Goal: Task Accomplishment & Management: Manage account settings

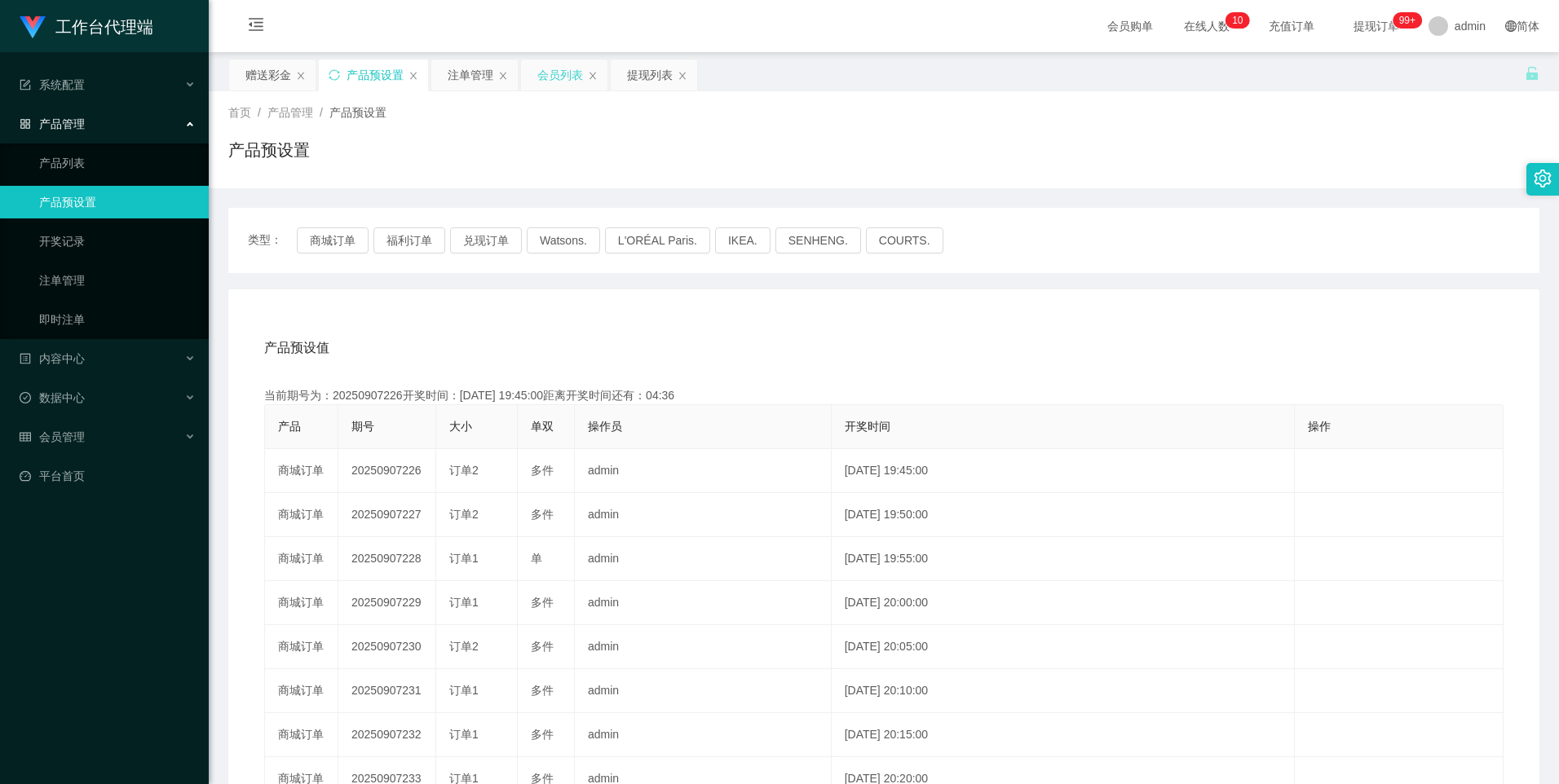
click at [565, 84] on div "会员列表" at bounding box center [561, 75] width 46 height 31
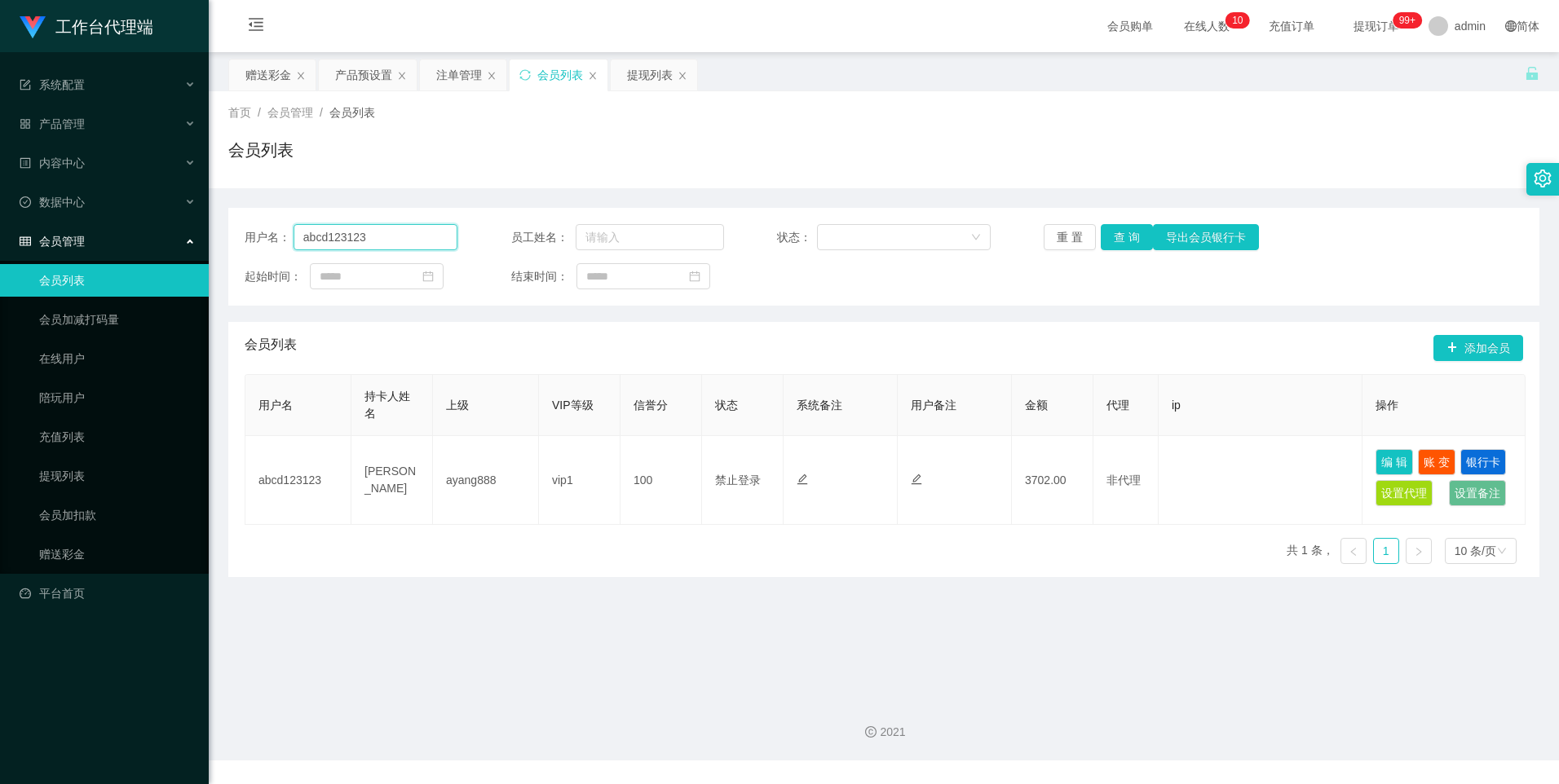
click at [416, 235] on input "abcd123123" at bounding box center [375, 238] width 165 height 26
paste input "dujian168"
type input "dujian168"
click at [1114, 232] on button "查 询" at bounding box center [1127, 238] width 52 height 26
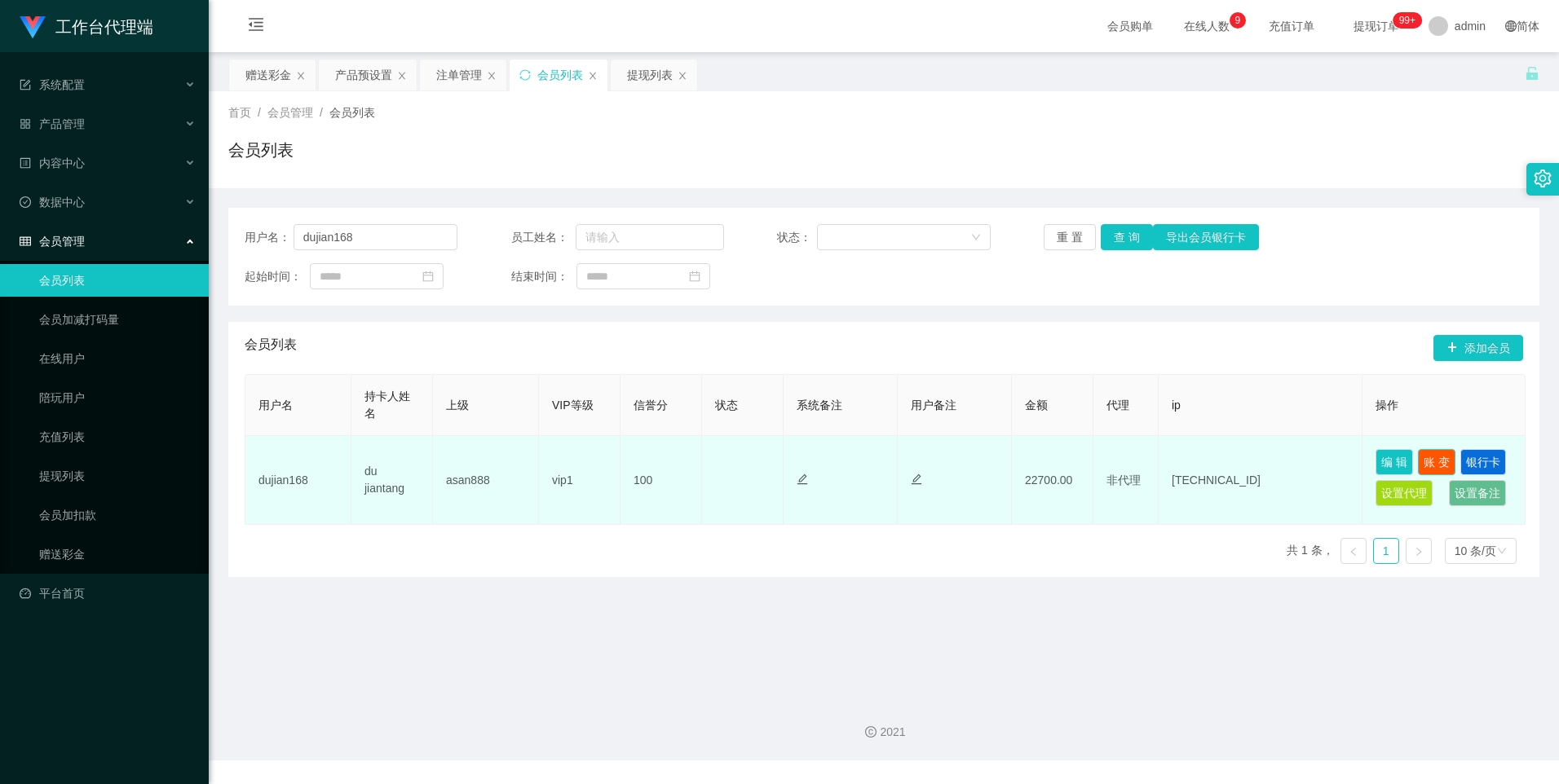
click at [1432, 461] on button "账 变" at bounding box center [1437, 462] width 38 height 26
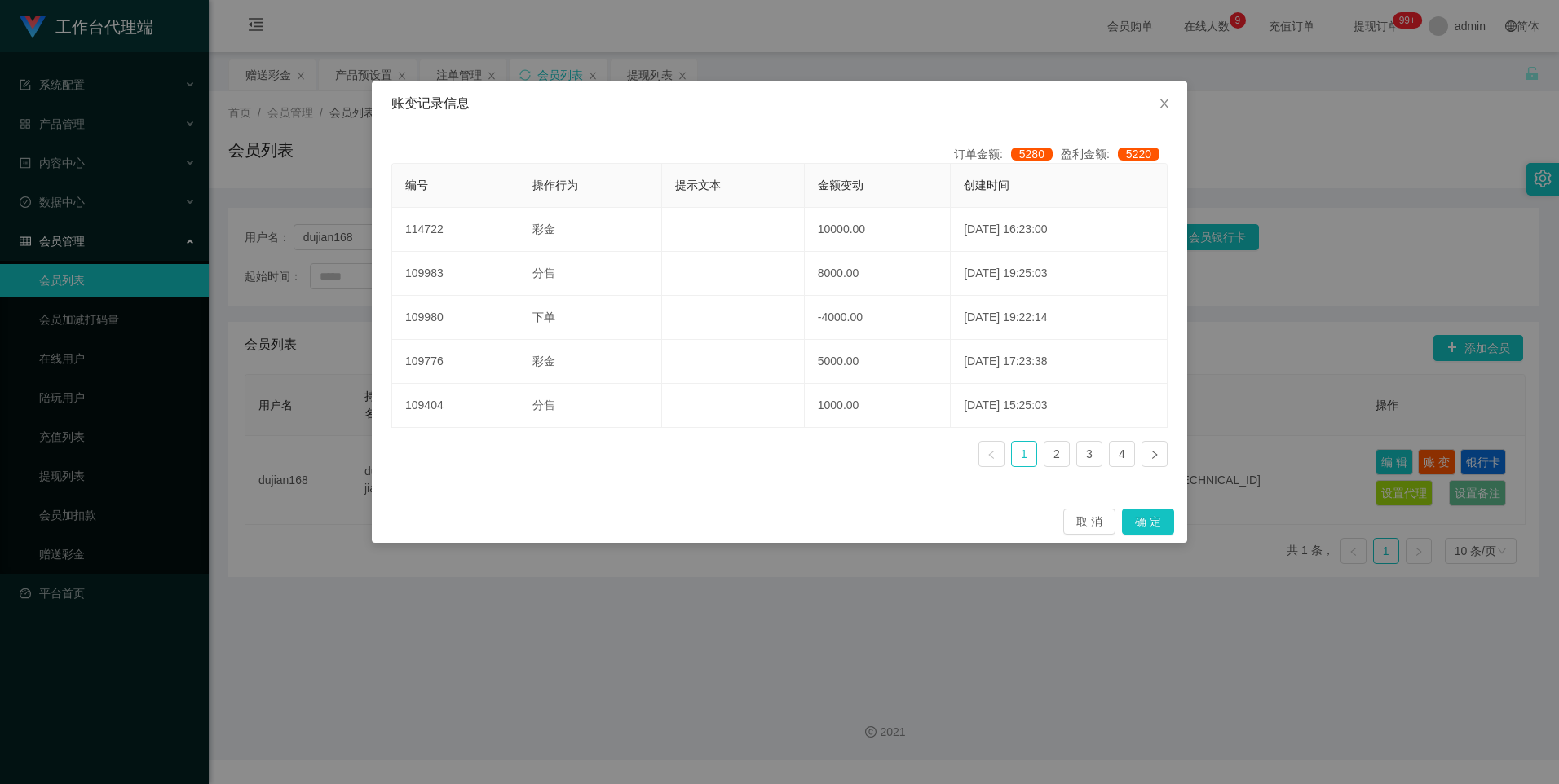
click at [1398, 460] on div "账变记录信息 订单金额: 5280 盈利金额: 5220 编号 操作行为 提示文本 金额变动 创建时间 114722 彩金 10000.00 [DATE] 1…" at bounding box center [780, 392] width 1559 height 784
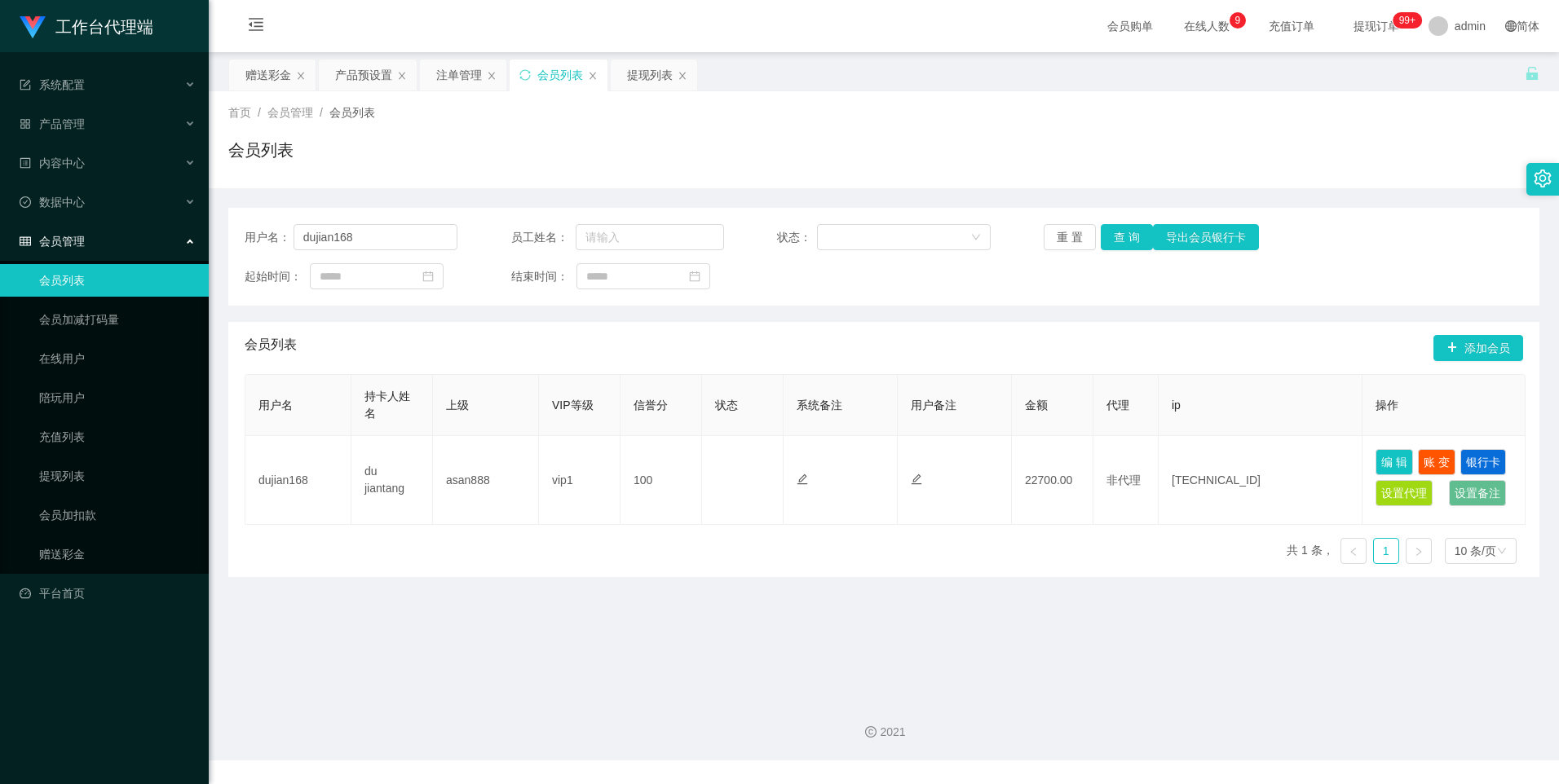
click at [1398, 466] on div "工作台代理端 系统配置 产品管理 产品列表 产品预设置 开奖记录 注单管理 即时注单 内容中心 数据中心 会员管理 会员列表 会员加减打码量 在线用户 陪玩用…" at bounding box center [780, 392] width 1559 height 784
click at [1398, 466] on button "编 辑" at bounding box center [1394, 462] width 38 height 26
type input "dujian168"
type input "du jiantang"
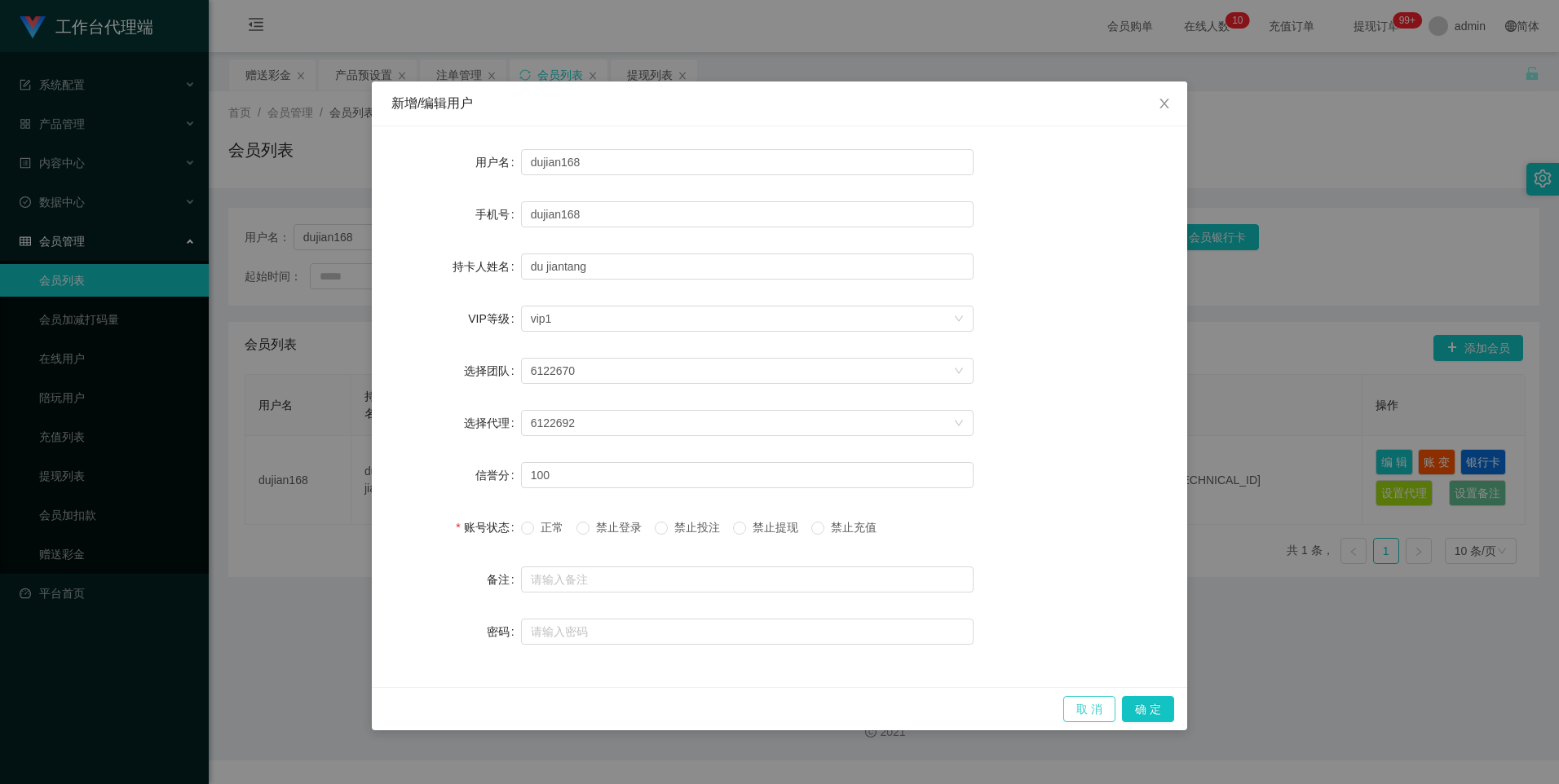
click at [1097, 711] on button "取 消" at bounding box center [1089, 709] width 52 height 26
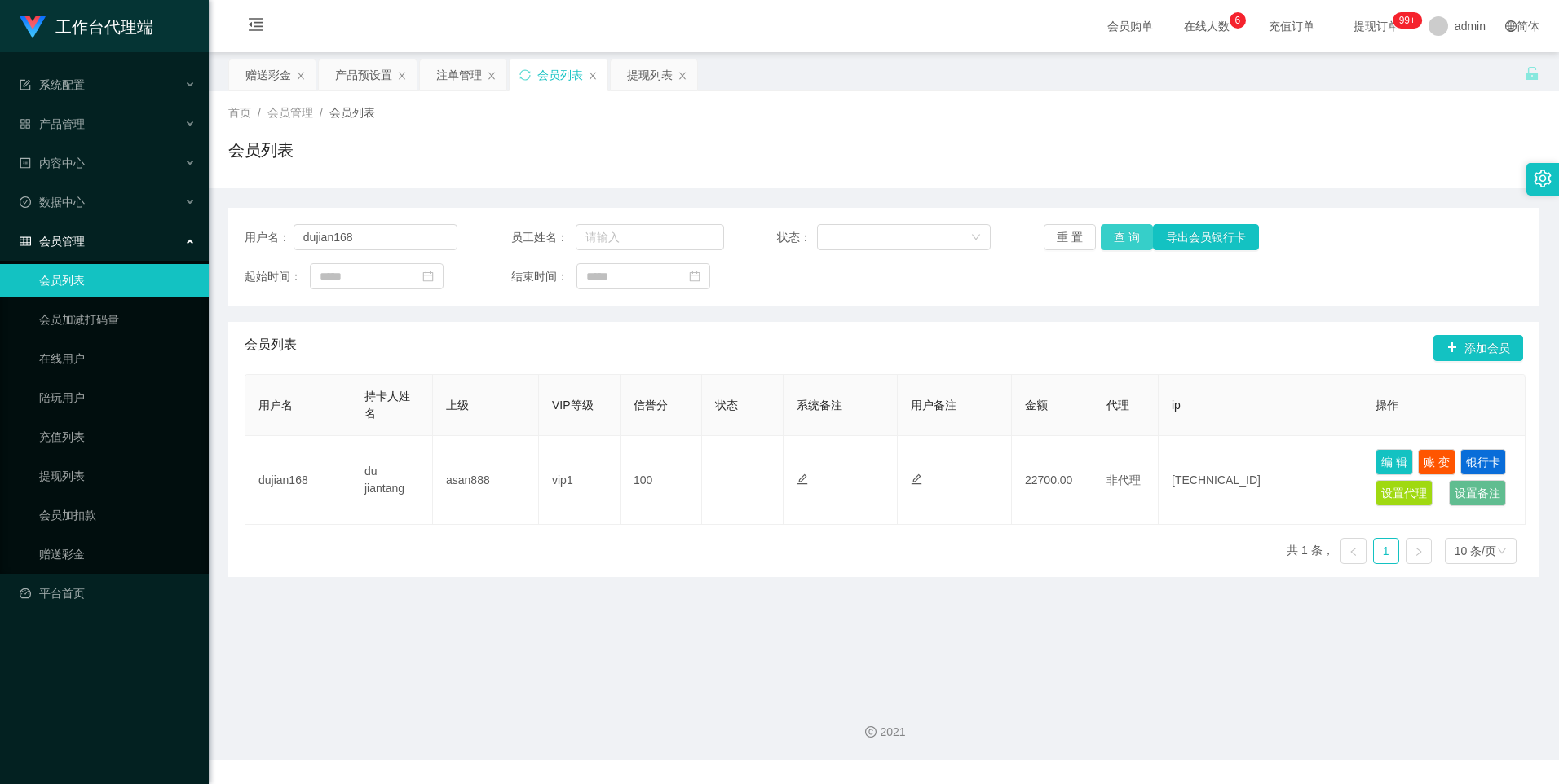
click at [1129, 233] on button "查 询" at bounding box center [1127, 238] width 52 height 26
click at [1129, 233] on button "查 询" at bounding box center [1127, 238] width 52 height 26
click at [461, 89] on div "注单管理" at bounding box center [459, 75] width 46 height 31
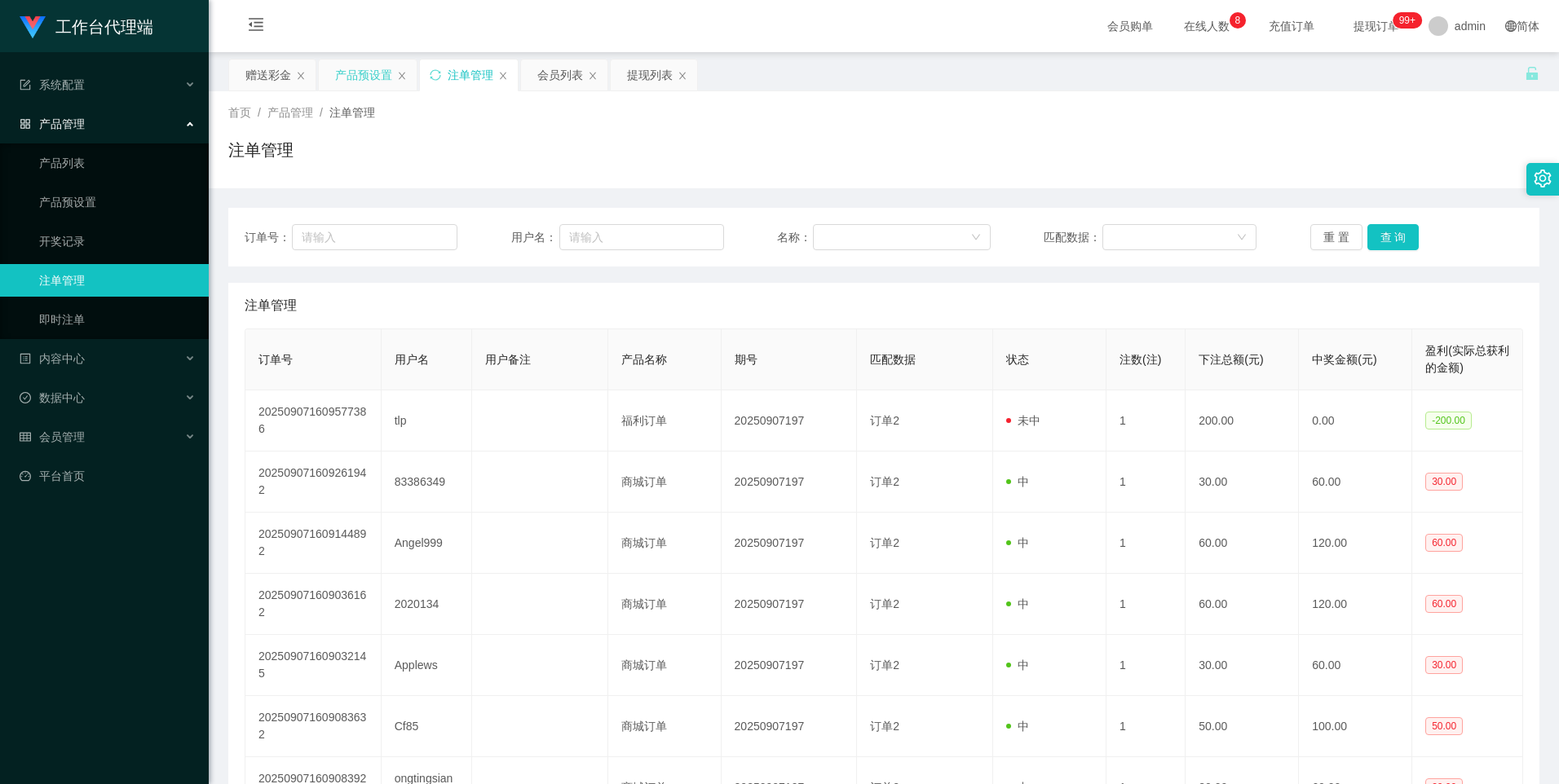
click at [380, 73] on div "产品预设置" at bounding box center [364, 75] width 57 height 31
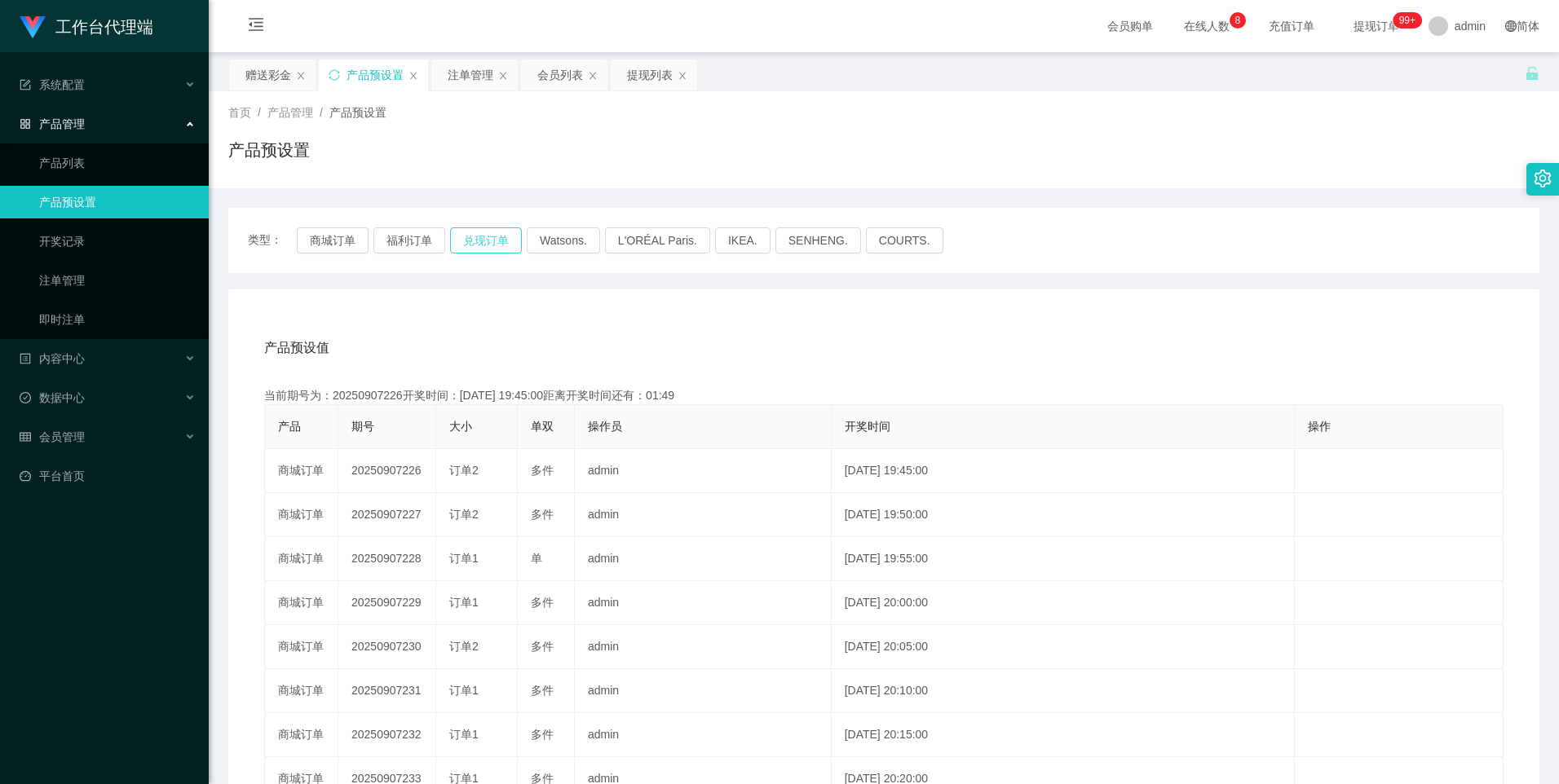
click at [487, 243] on button "兑现订单" at bounding box center [486, 241] width 72 height 26
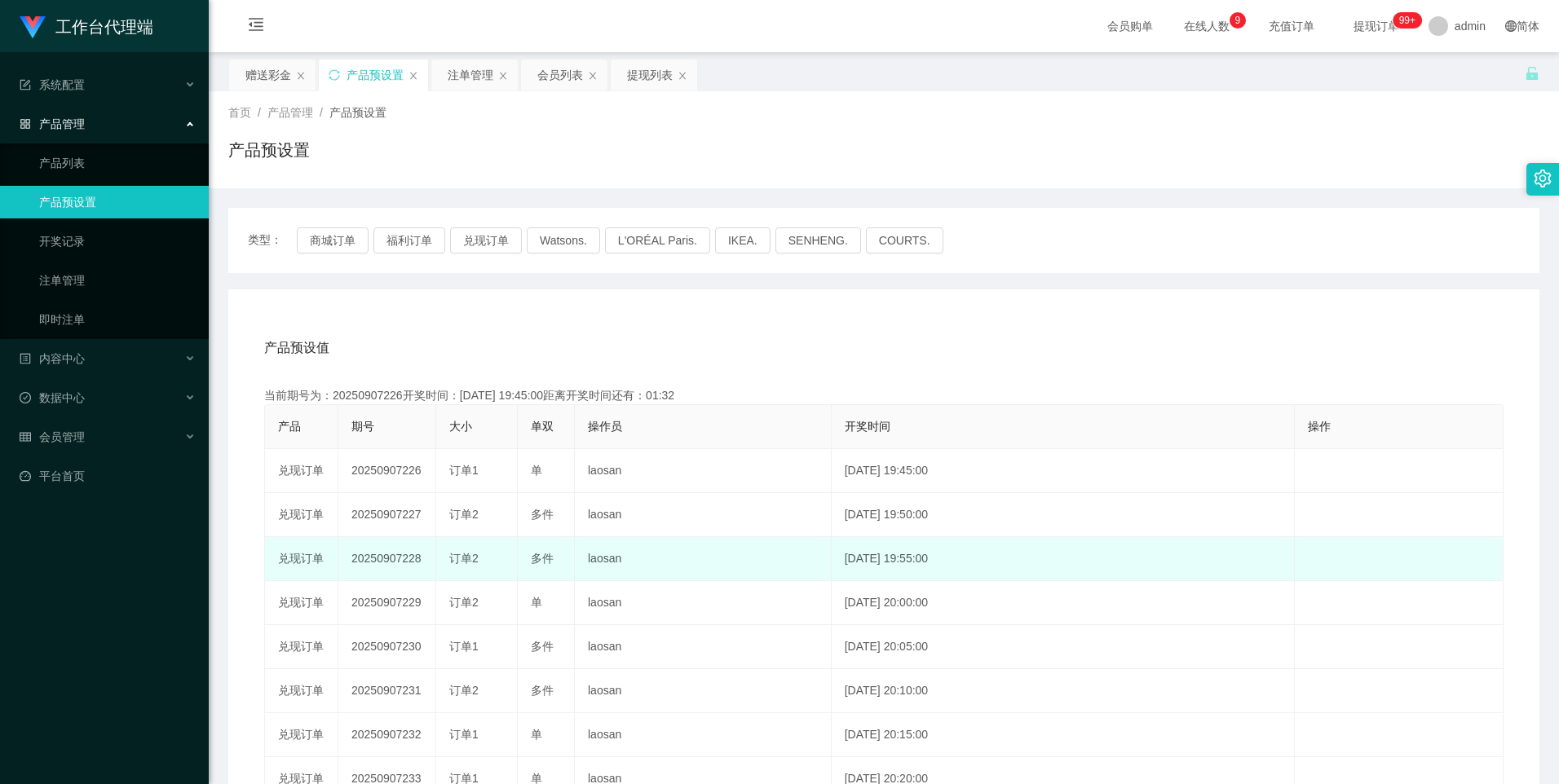
click at [384, 560] on td "20250907228" at bounding box center [387, 560] width 98 height 44
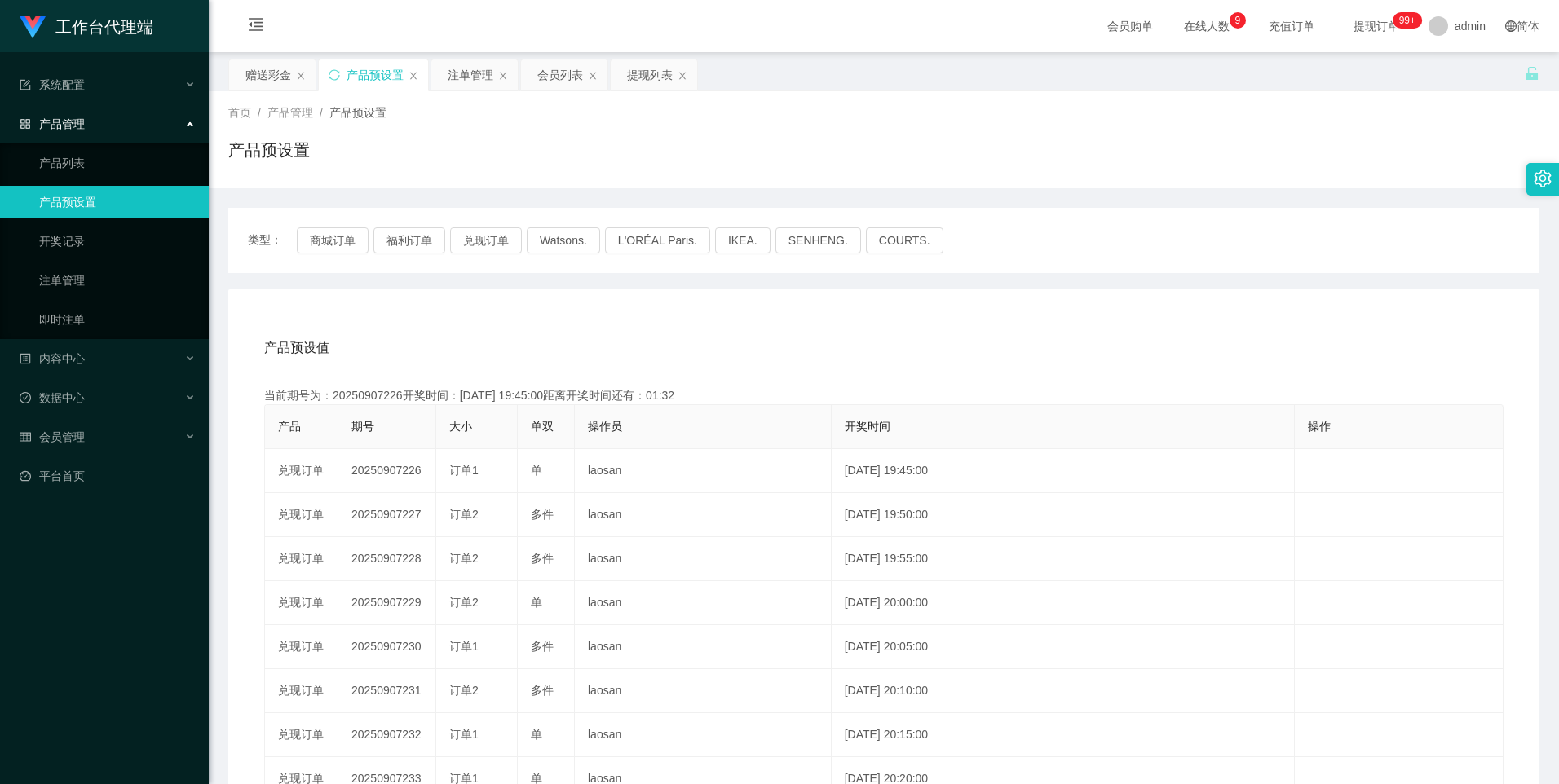
copy td "20250907228"
click at [471, 79] on div "注单管理" at bounding box center [470, 75] width 46 height 31
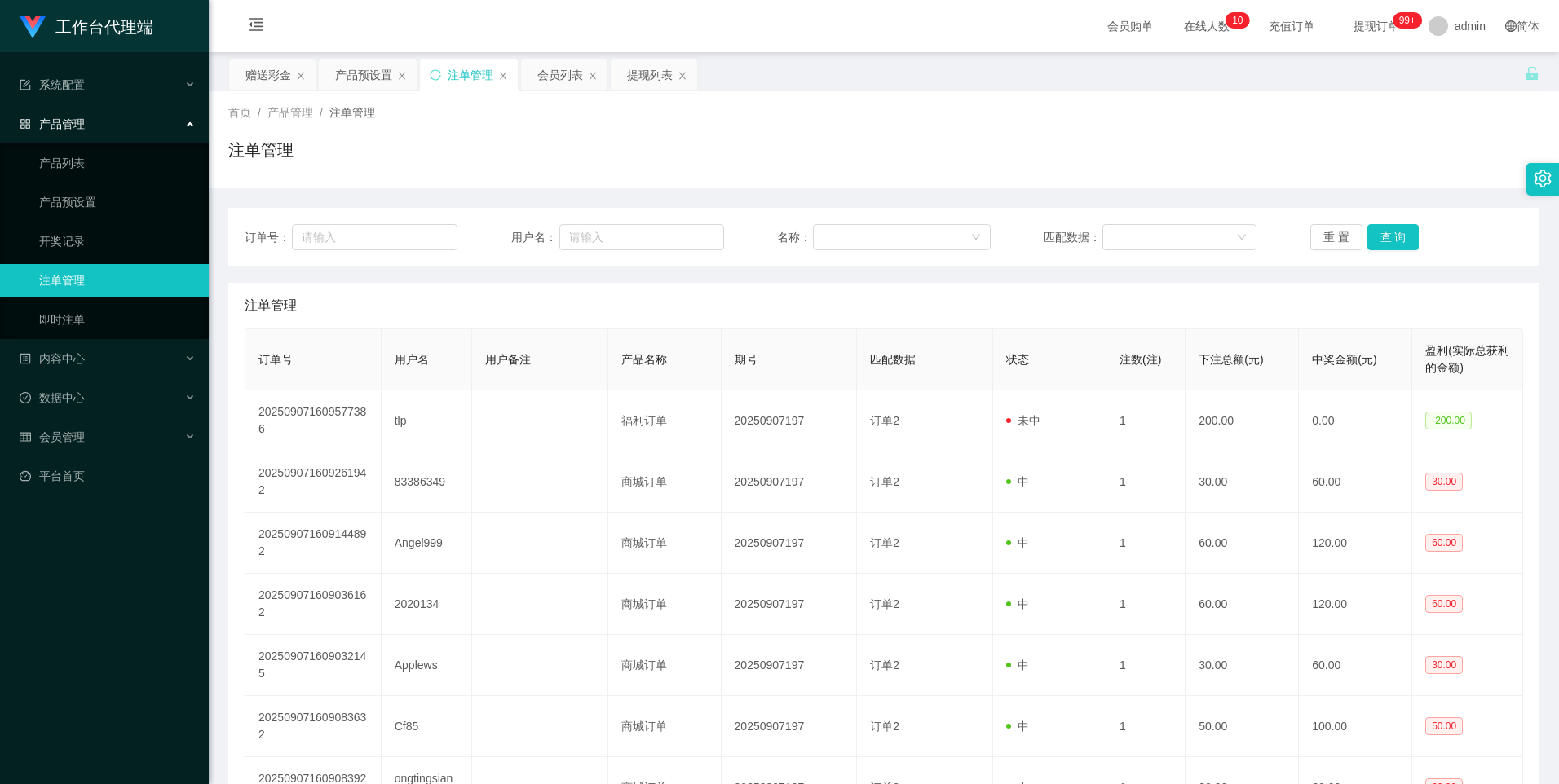
drag, startPoint x: 563, startPoint y: 81, endPoint x: 554, endPoint y: 215, distance: 134.3
click at [562, 81] on div "会员列表" at bounding box center [561, 75] width 46 height 31
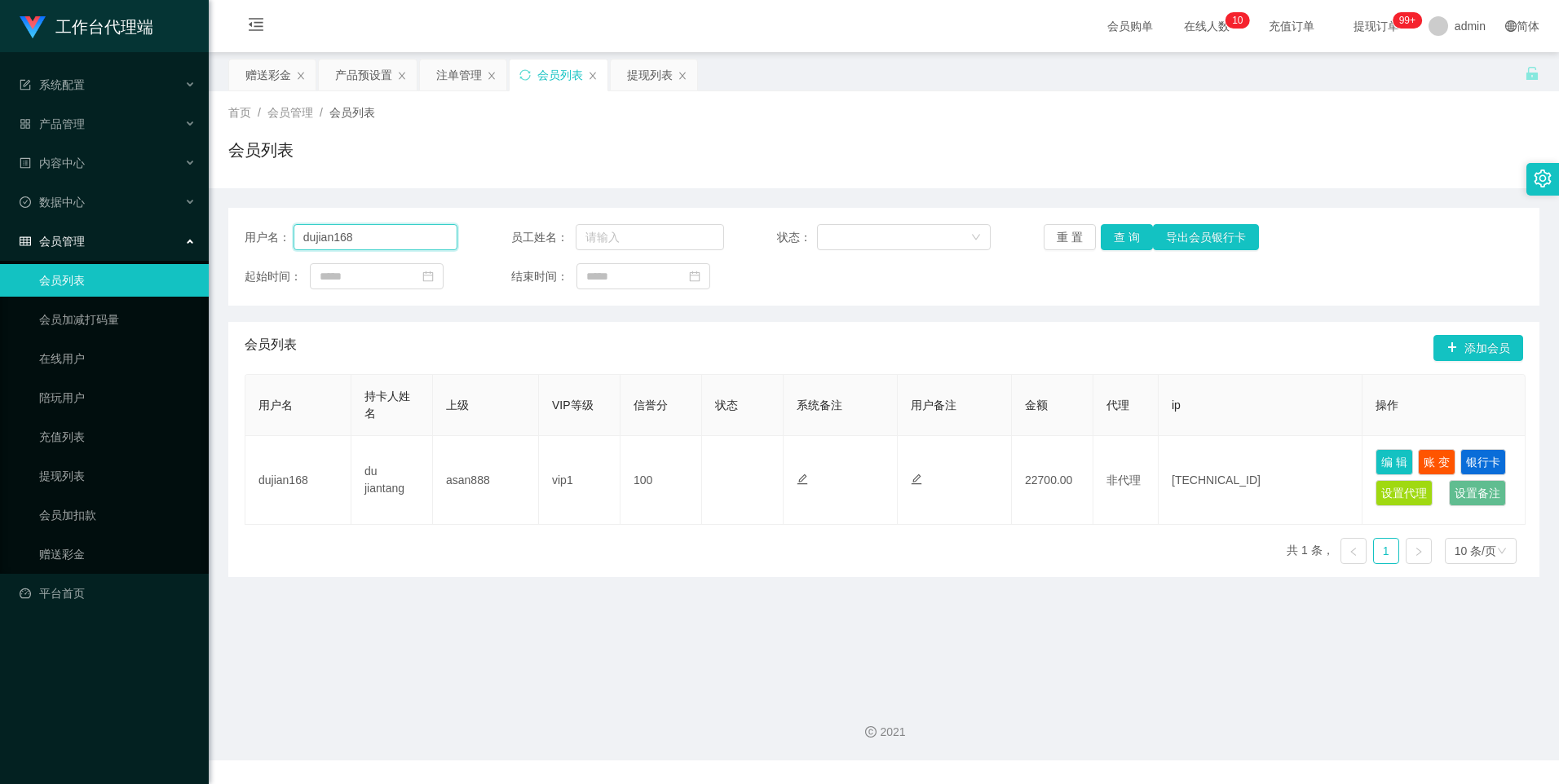
click at [408, 238] on input "dujian168" at bounding box center [375, 238] width 165 height 26
drag, startPoint x: 408, startPoint y: 238, endPoint x: 411, endPoint y: 223, distance: 15.3
click at [408, 238] on input "dujian168" at bounding box center [375, 238] width 165 height 26
click at [454, 72] on div "注单管理" at bounding box center [459, 75] width 46 height 31
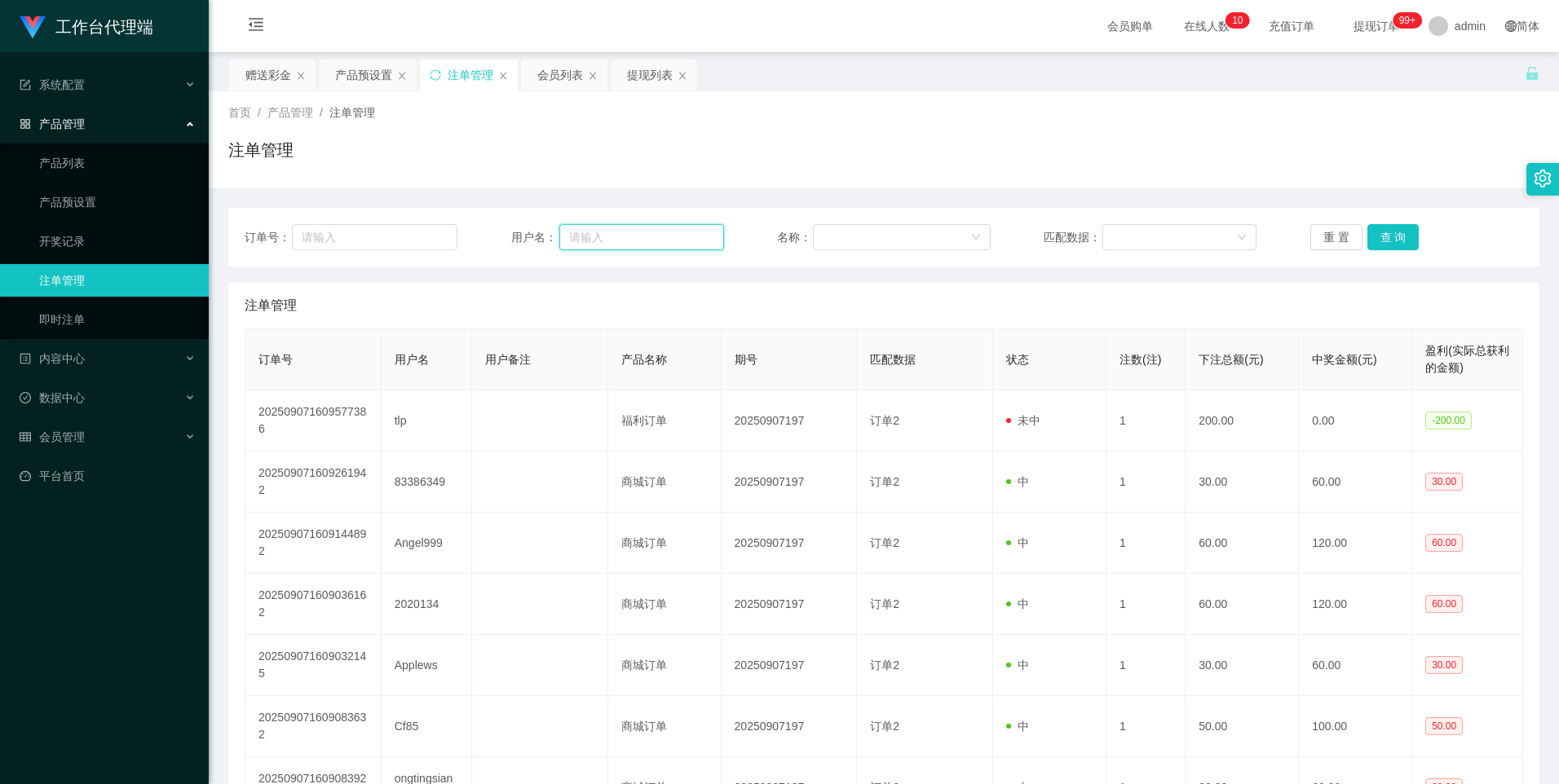
drag, startPoint x: 643, startPoint y: 241, endPoint x: 687, endPoint y: 254, distance: 45.9
click at [643, 241] on input "text" at bounding box center [641, 238] width 165 height 26
paste input "dujian168"
type input "dujian168"
click at [1396, 233] on button "查 询" at bounding box center [1393, 238] width 52 height 26
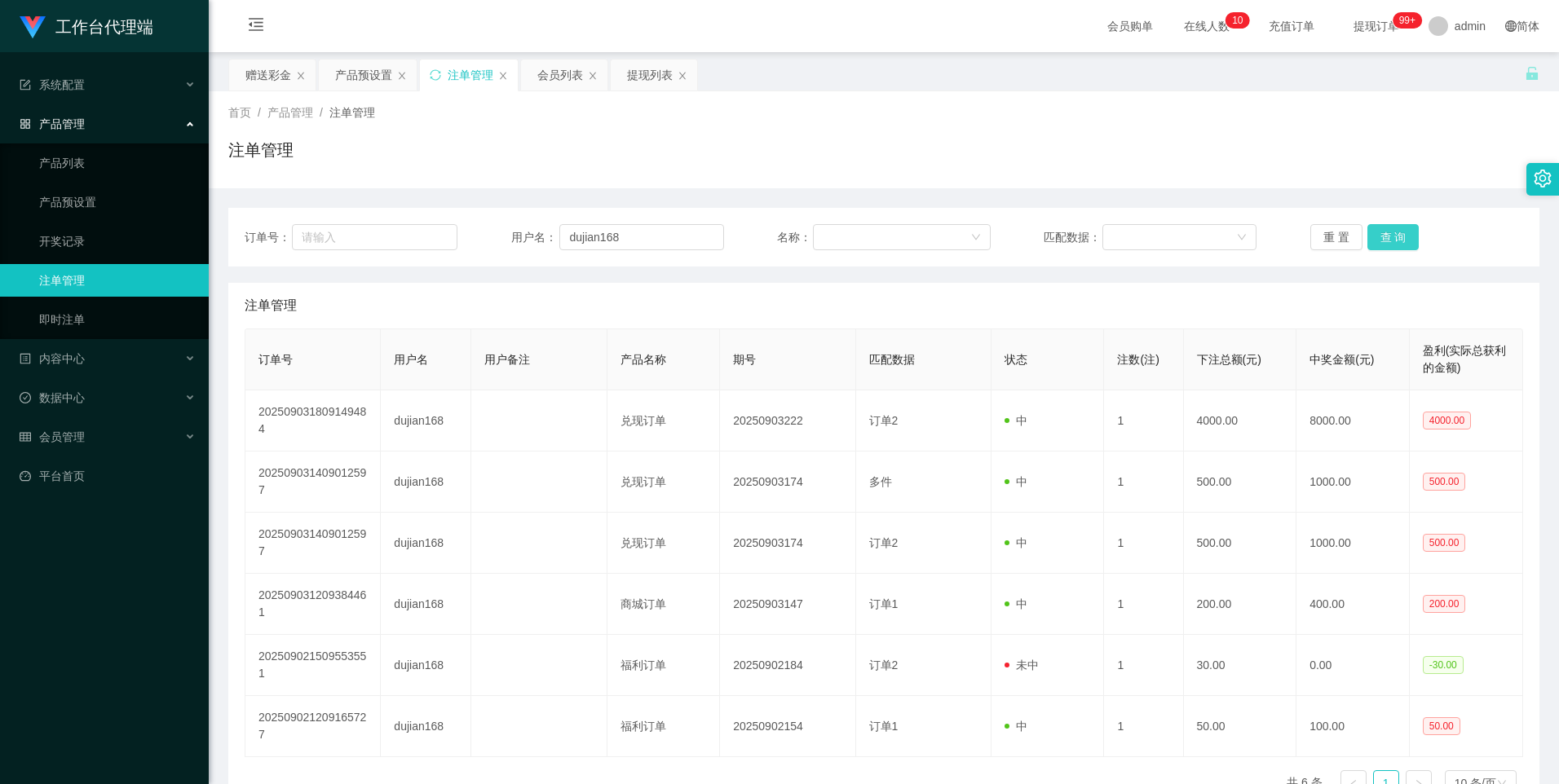
click at [1395, 233] on button "查 询" at bounding box center [1393, 238] width 52 height 26
click at [1387, 233] on button "查 询" at bounding box center [1393, 238] width 52 height 26
click at [1396, 233] on button "查 询" at bounding box center [1393, 238] width 52 height 26
click at [1394, 238] on button "查 询" at bounding box center [1393, 238] width 52 height 26
click at [1395, 235] on button "查 询" at bounding box center [1393, 238] width 52 height 26
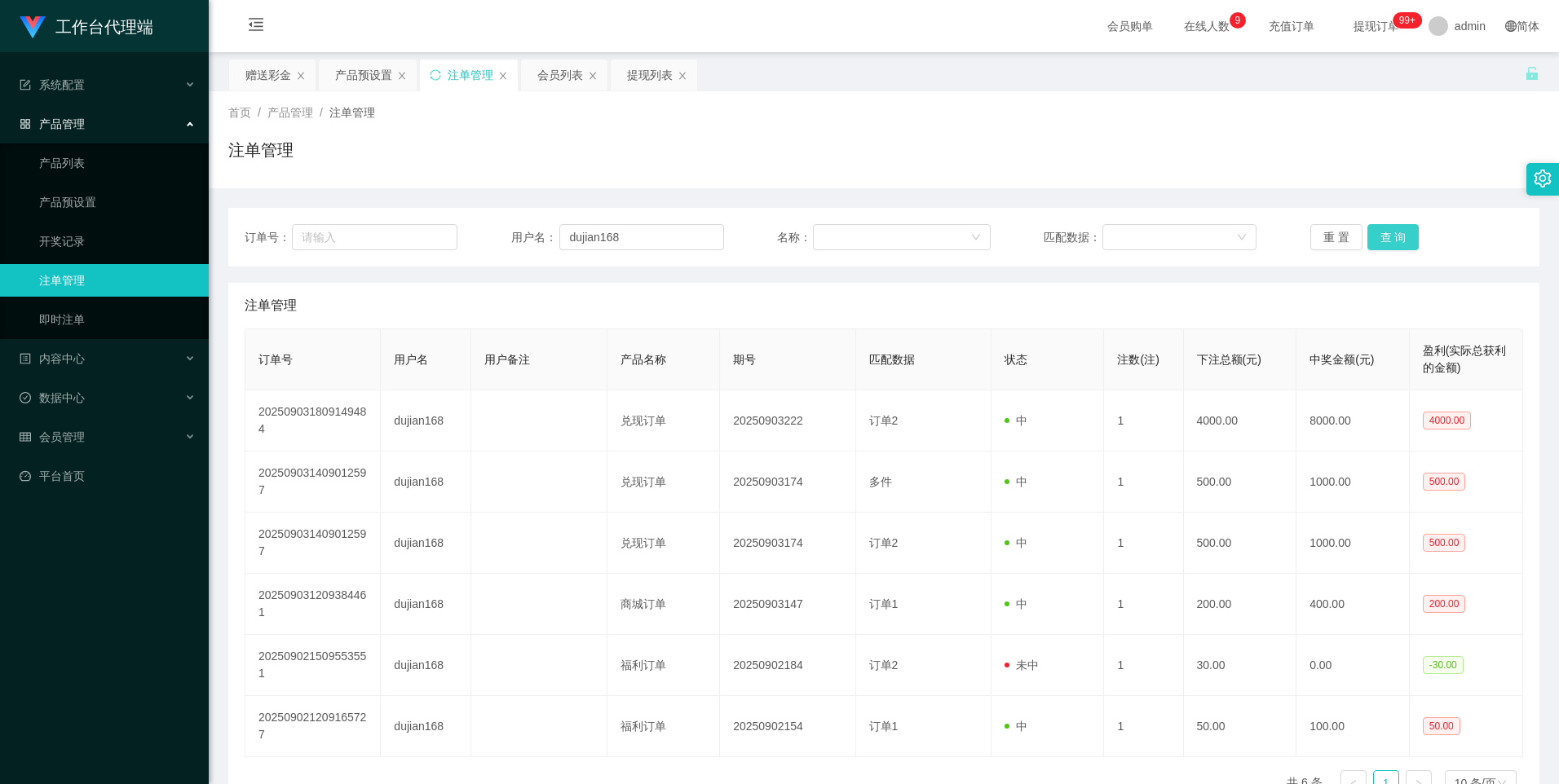
click at [1395, 235] on button "查 询" at bounding box center [1393, 238] width 52 height 26
click at [362, 77] on div "产品预设置" at bounding box center [364, 75] width 57 height 31
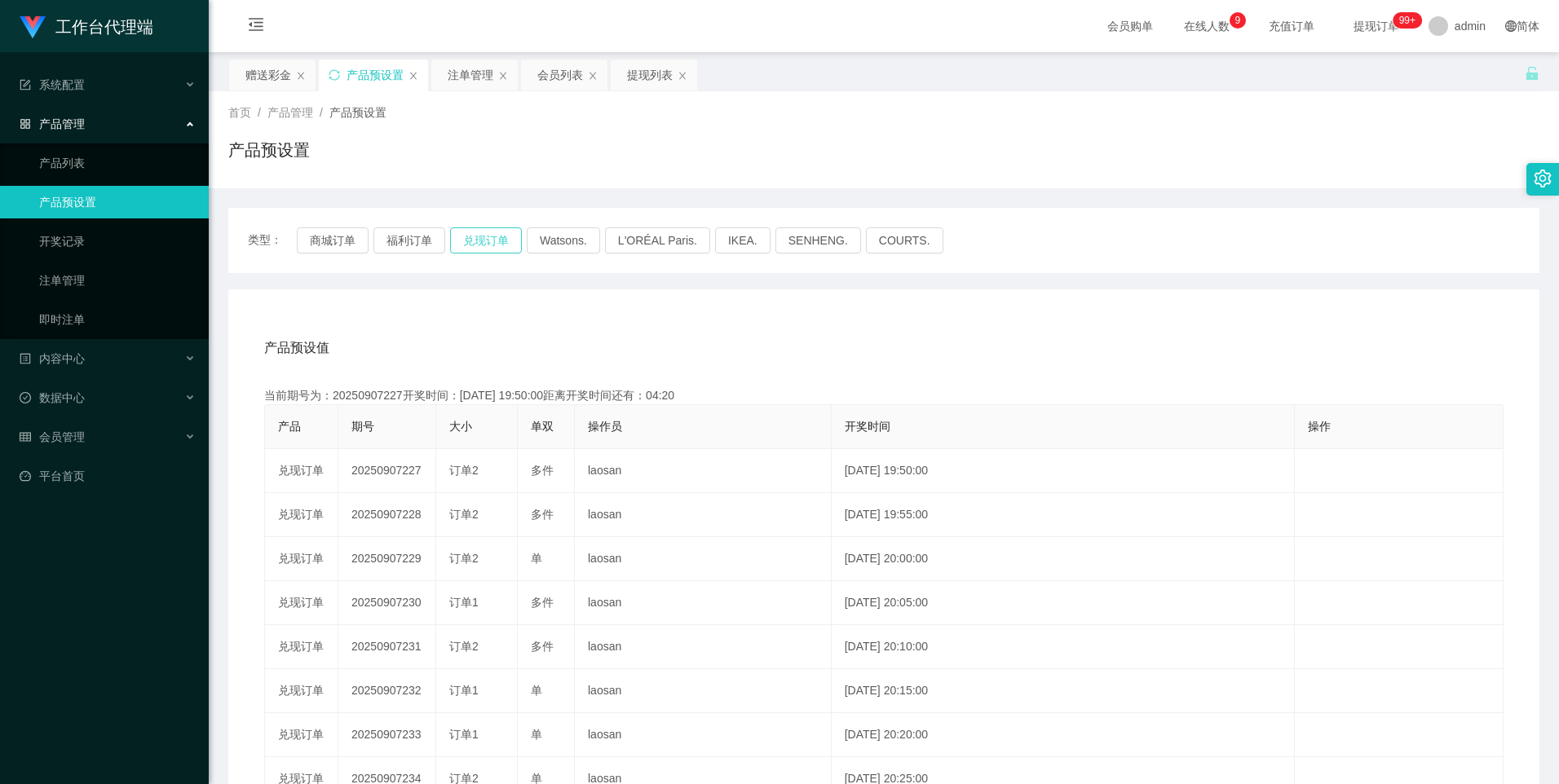
click at [480, 239] on button "兑现订单" at bounding box center [486, 241] width 72 height 26
click at [469, 78] on div "注单管理" at bounding box center [470, 75] width 46 height 31
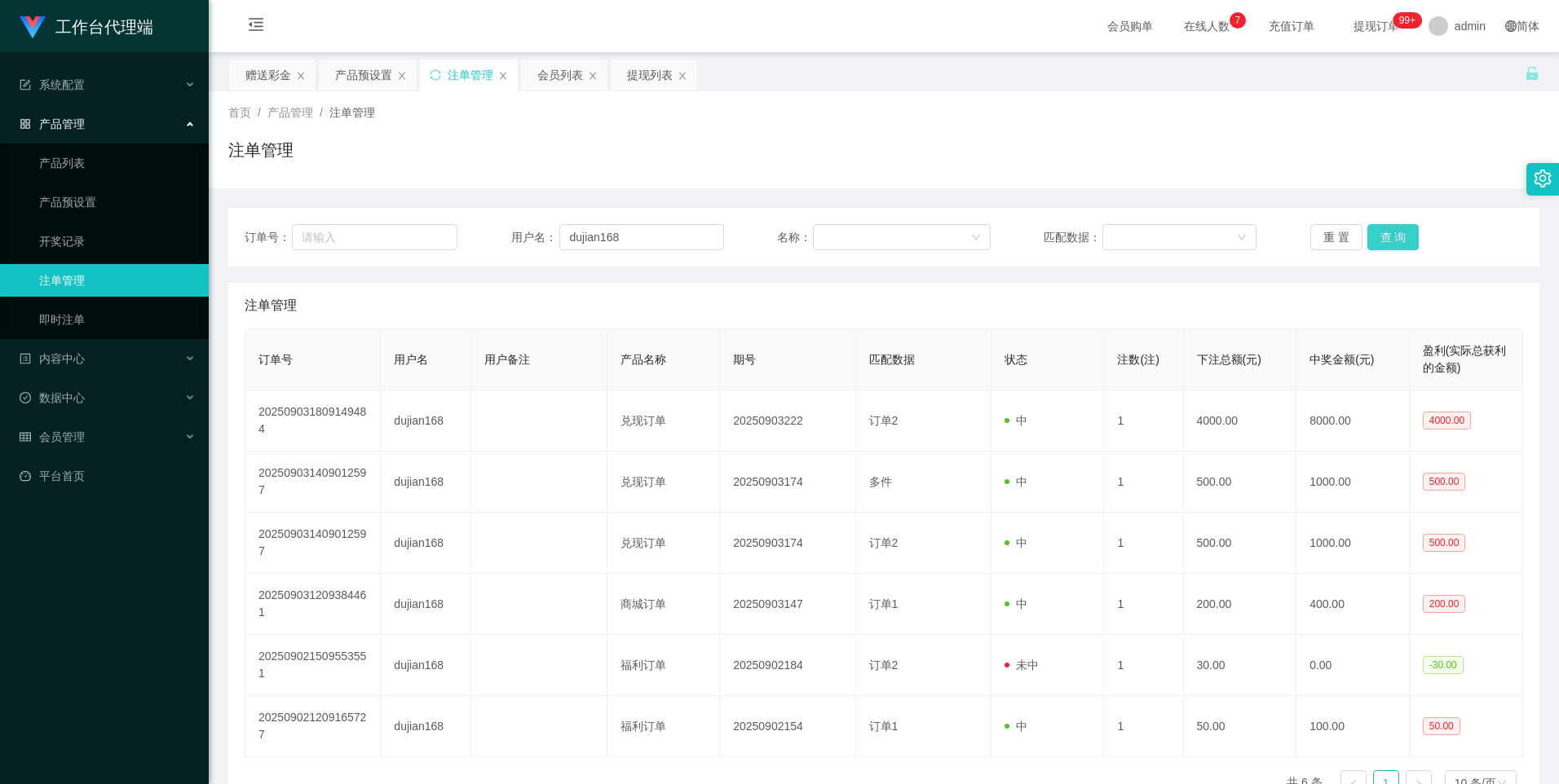
click at [1379, 237] on button "查 询" at bounding box center [1393, 238] width 52 height 26
click at [1384, 235] on button "查 询" at bounding box center [1393, 238] width 52 height 26
click at [1387, 236] on button "查 询" at bounding box center [1393, 238] width 52 height 26
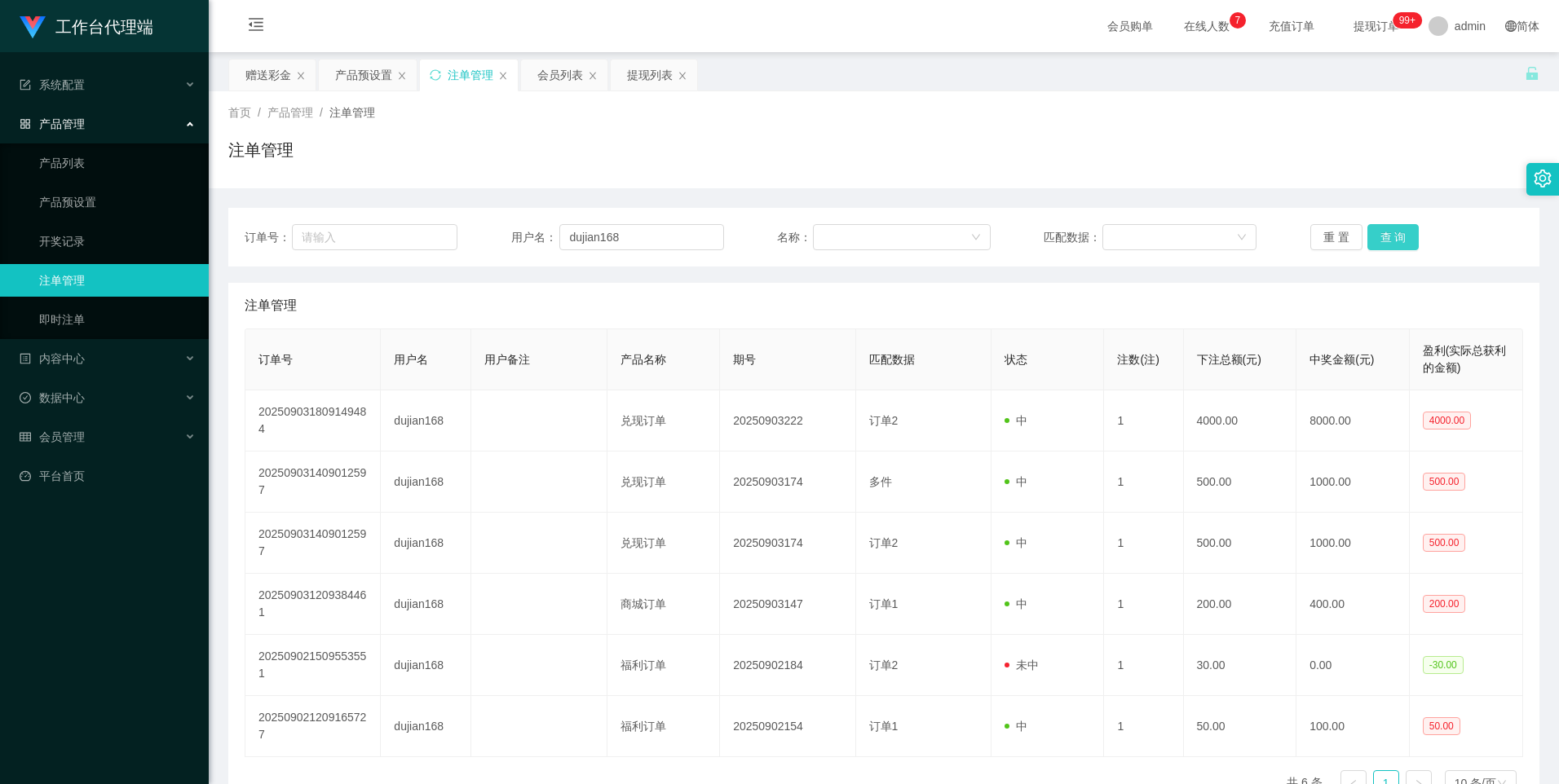
click at [1387, 236] on button "查 询" at bounding box center [1393, 238] width 52 height 26
click at [1385, 237] on button "查 询" at bounding box center [1393, 238] width 52 height 26
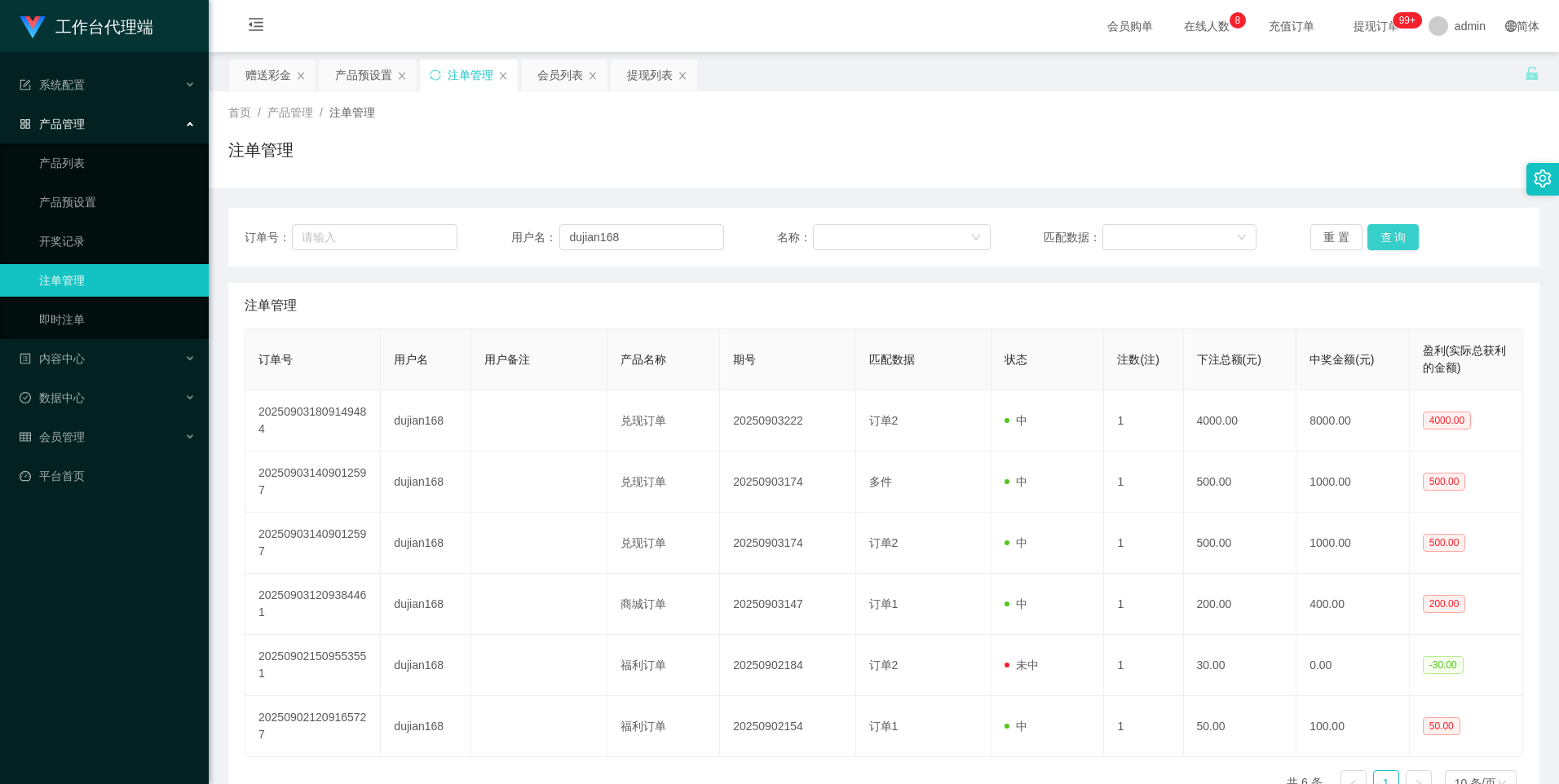
click at [1385, 237] on button "查 询" at bounding box center [1393, 238] width 52 height 26
click at [639, 234] on input "dujian168" at bounding box center [641, 238] width 165 height 26
drag, startPoint x: 265, startPoint y: 77, endPoint x: 411, endPoint y: 181, distance: 179.3
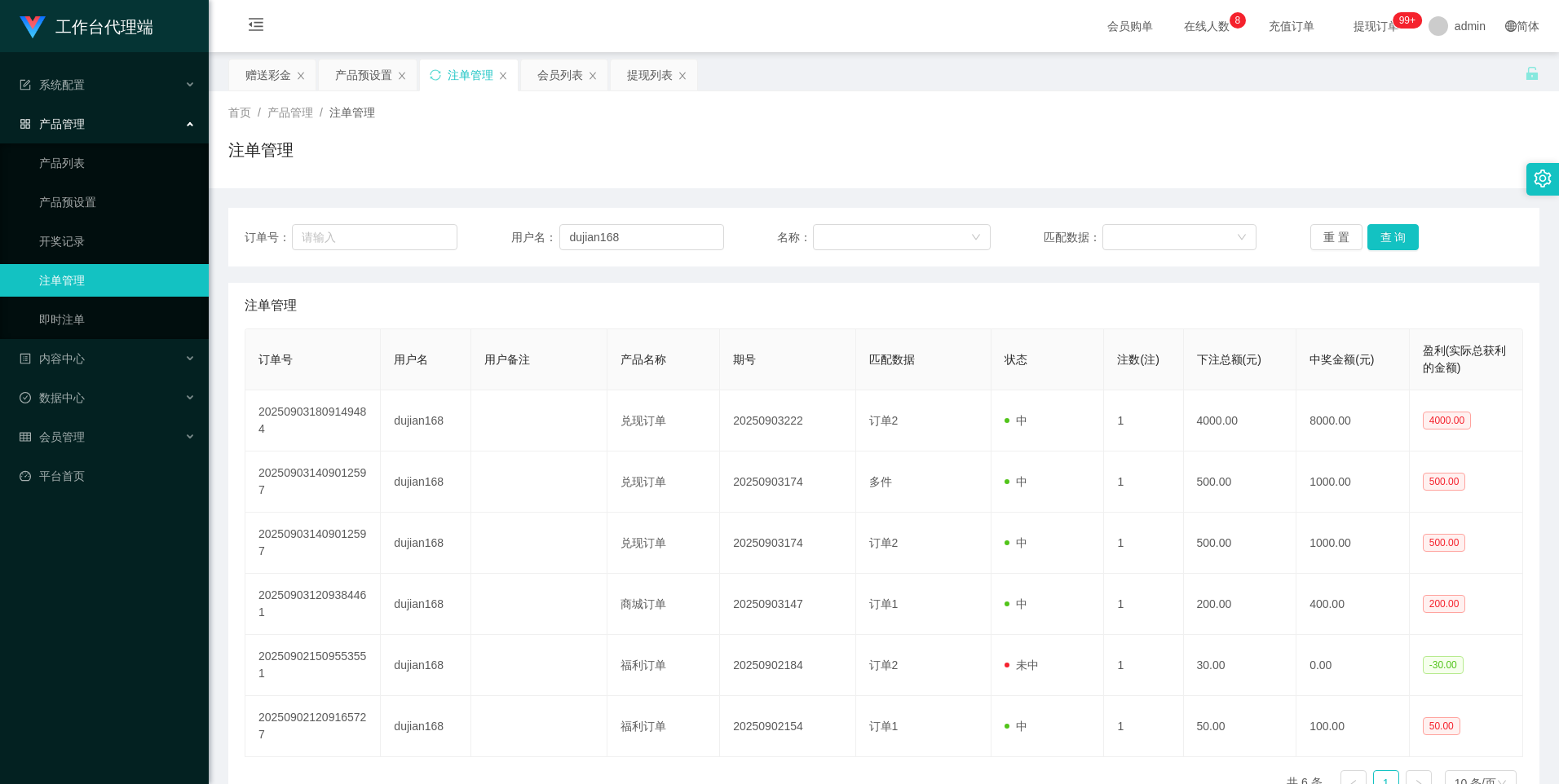
click at [265, 77] on div "赠送彩金" at bounding box center [268, 75] width 46 height 31
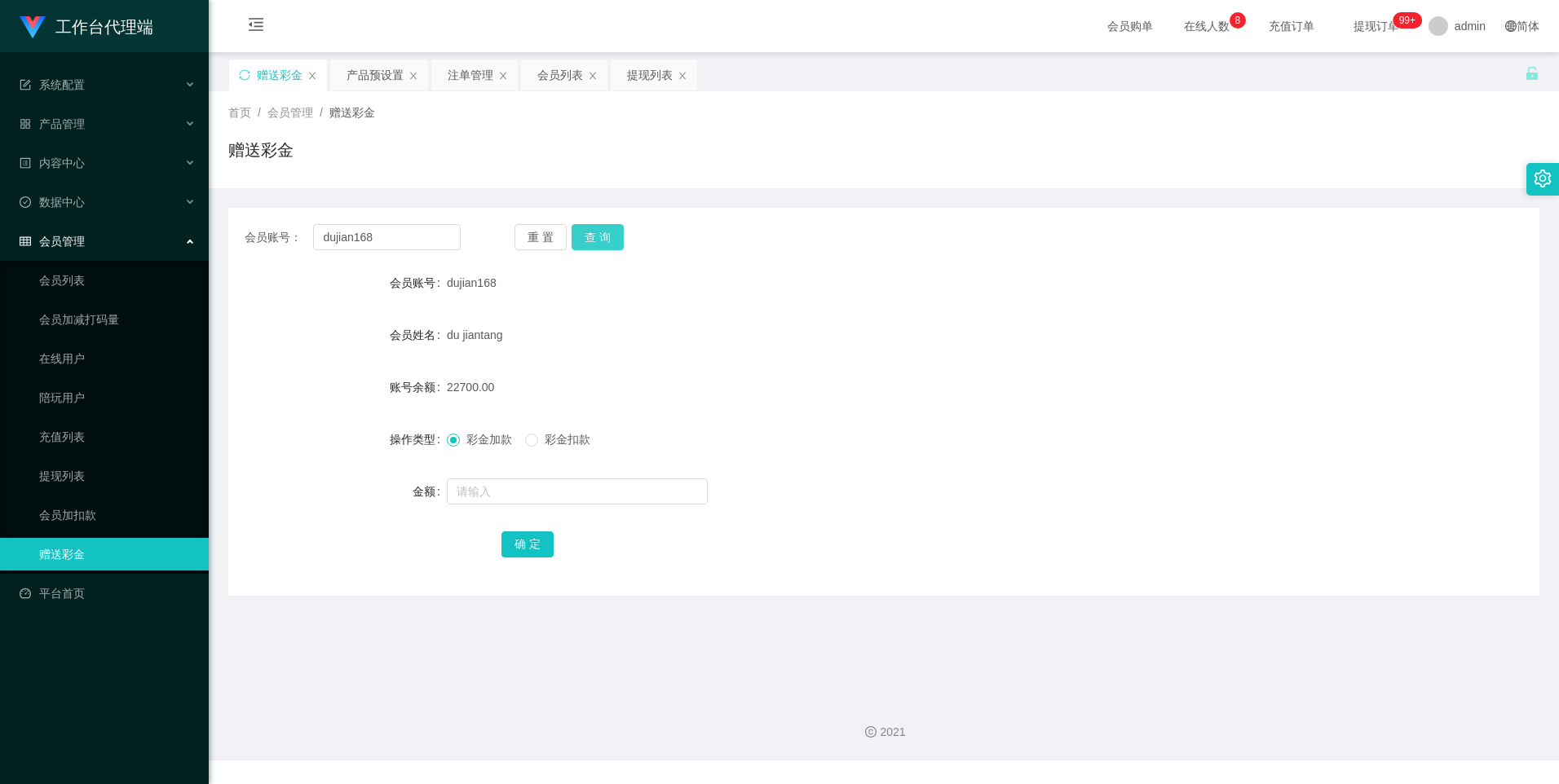
click at [605, 242] on button "查 询" at bounding box center [598, 238] width 52 height 26
click at [467, 79] on div "注单管理" at bounding box center [470, 75] width 46 height 31
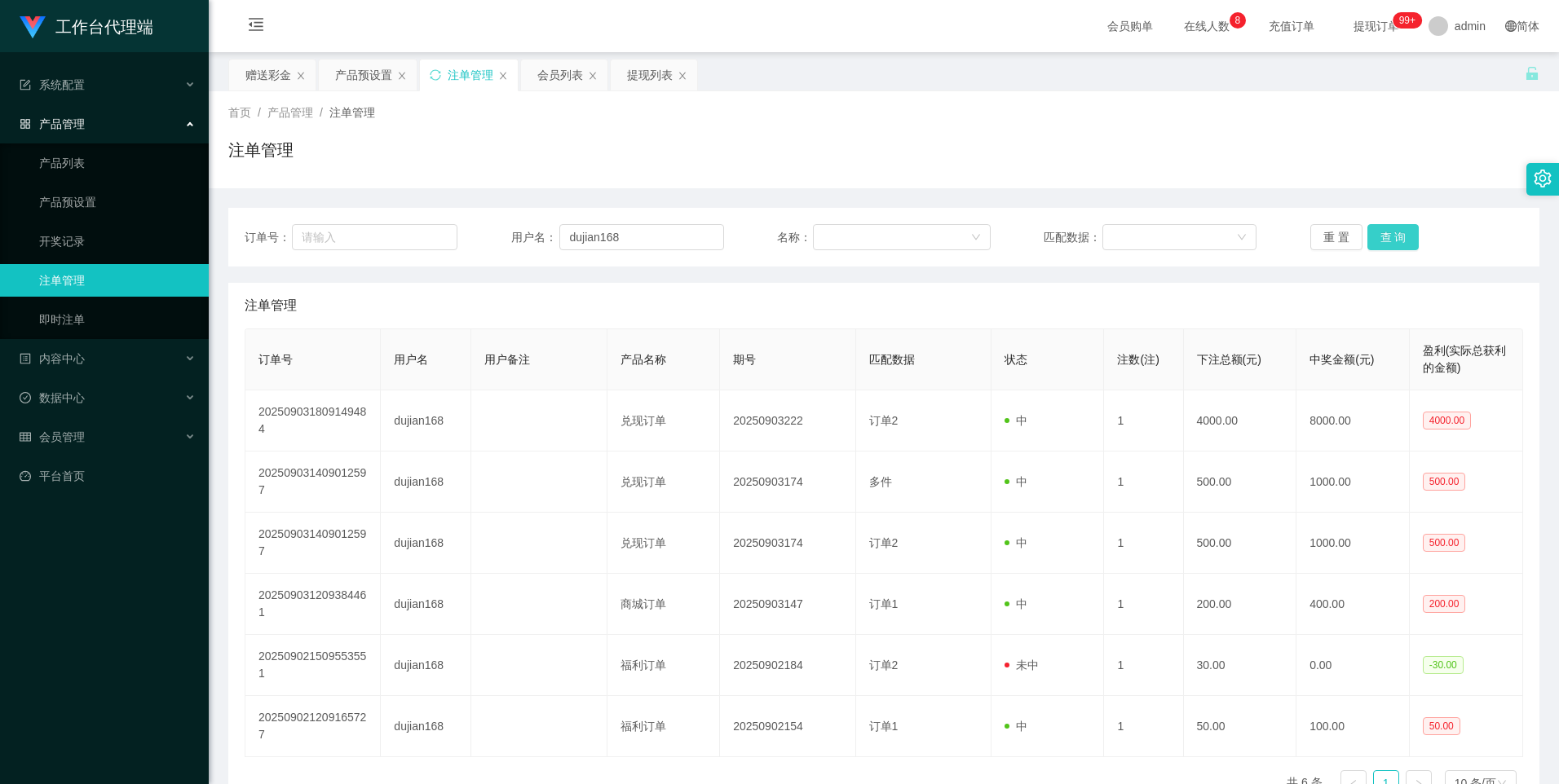
click at [1395, 235] on button "查 询" at bounding box center [1393, 238] width 52 height 26
click at [1398, 233] on button "查 询" at bounding box center [1393, 238] width 52 height 26
click at [1397, 235] on button "查 询" at bounding box center [1393, 238] width 52 height 26
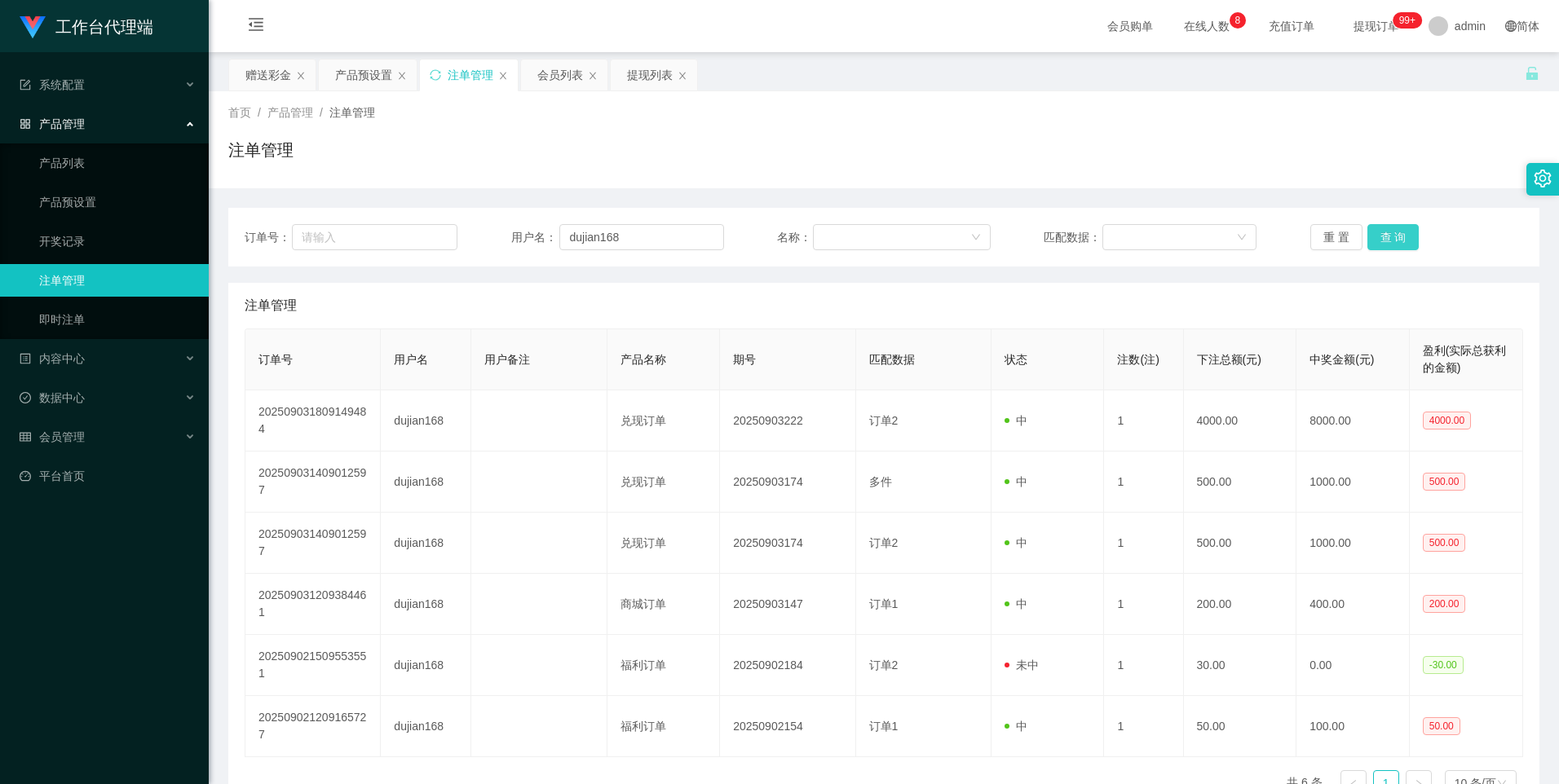
click at [1395, 242] on button "查 询" at bounding box center [1393, 238] width 52 height 26
click at [1394, 242] on button "查 询" at bounding box center [1393, 238] width 52 height 26
click at [1391, 239] on button "查 询" at bounding box center [1393, 238] width 52 height 26
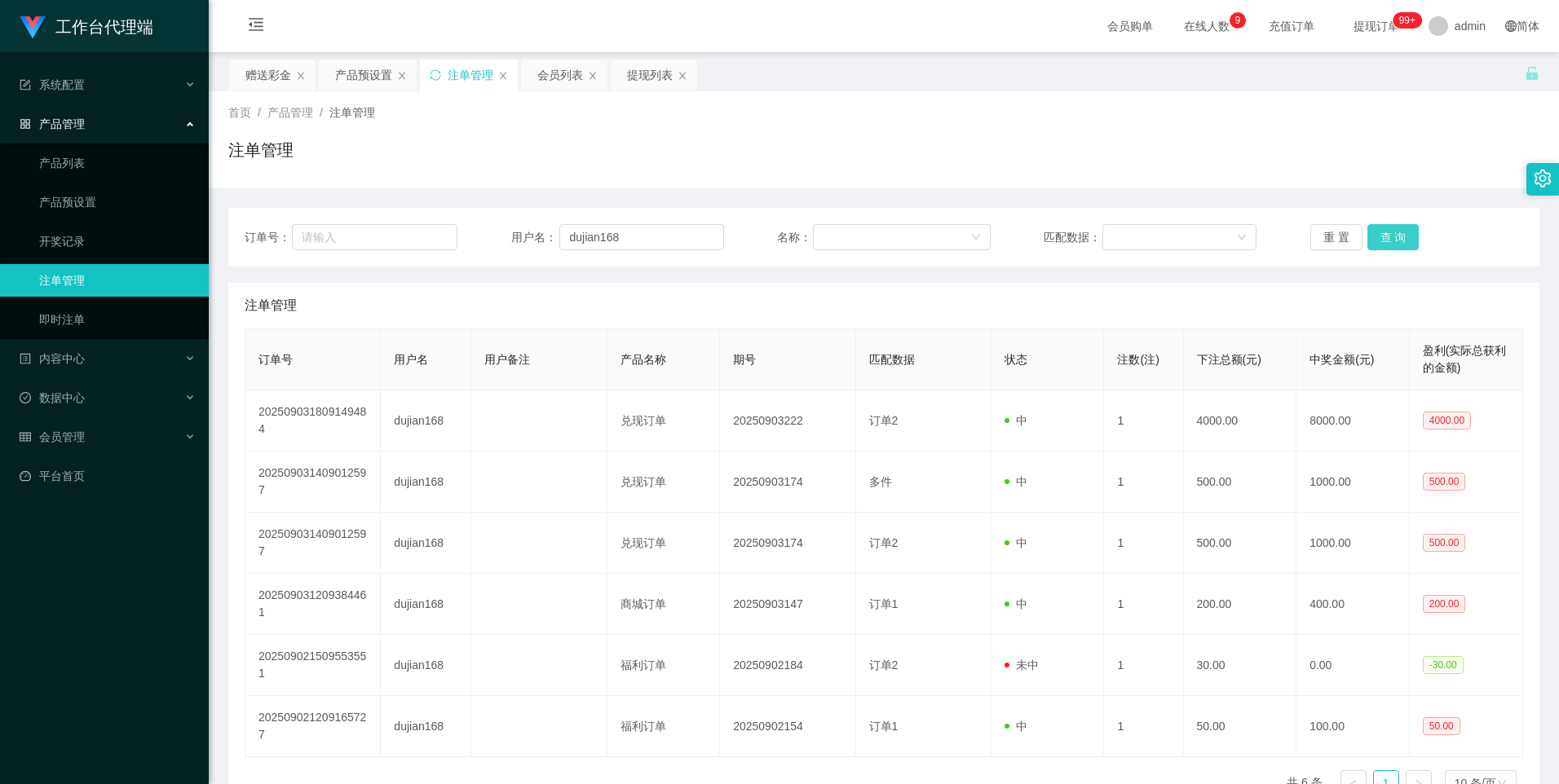
click at [1391, 239] on button "查 询" at bounding box center [1393, 238] width 52 height 26
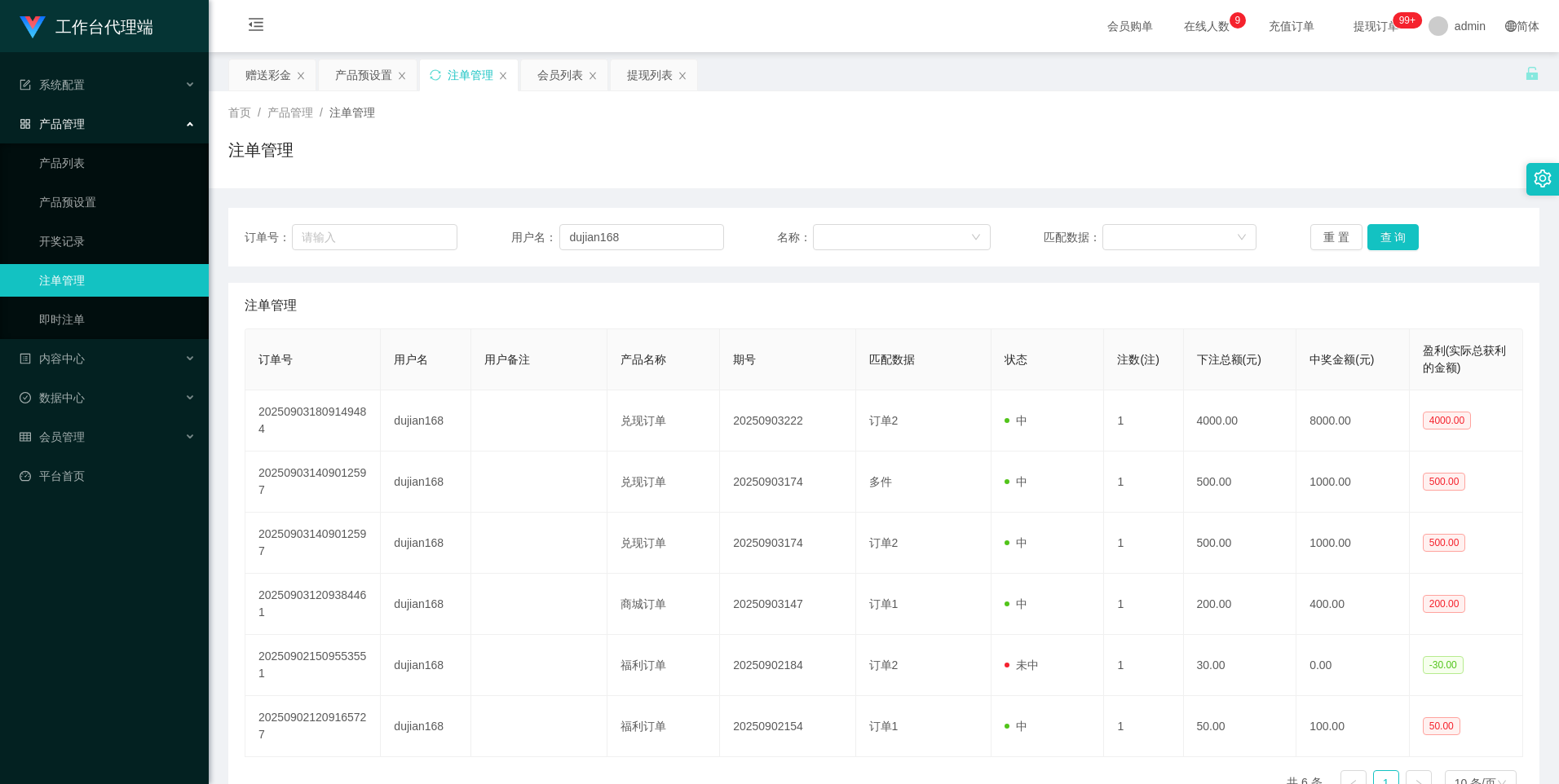
click at [1379, 219] on div "订单号： 用户名： dujian168 名称： 匹配数据： 重 置 查 询" at bounding box center [884, 238] width 1311 height 59
click at [1387, 240] on button "查 询" at bounding box center [1393, 238] width 52 height 26
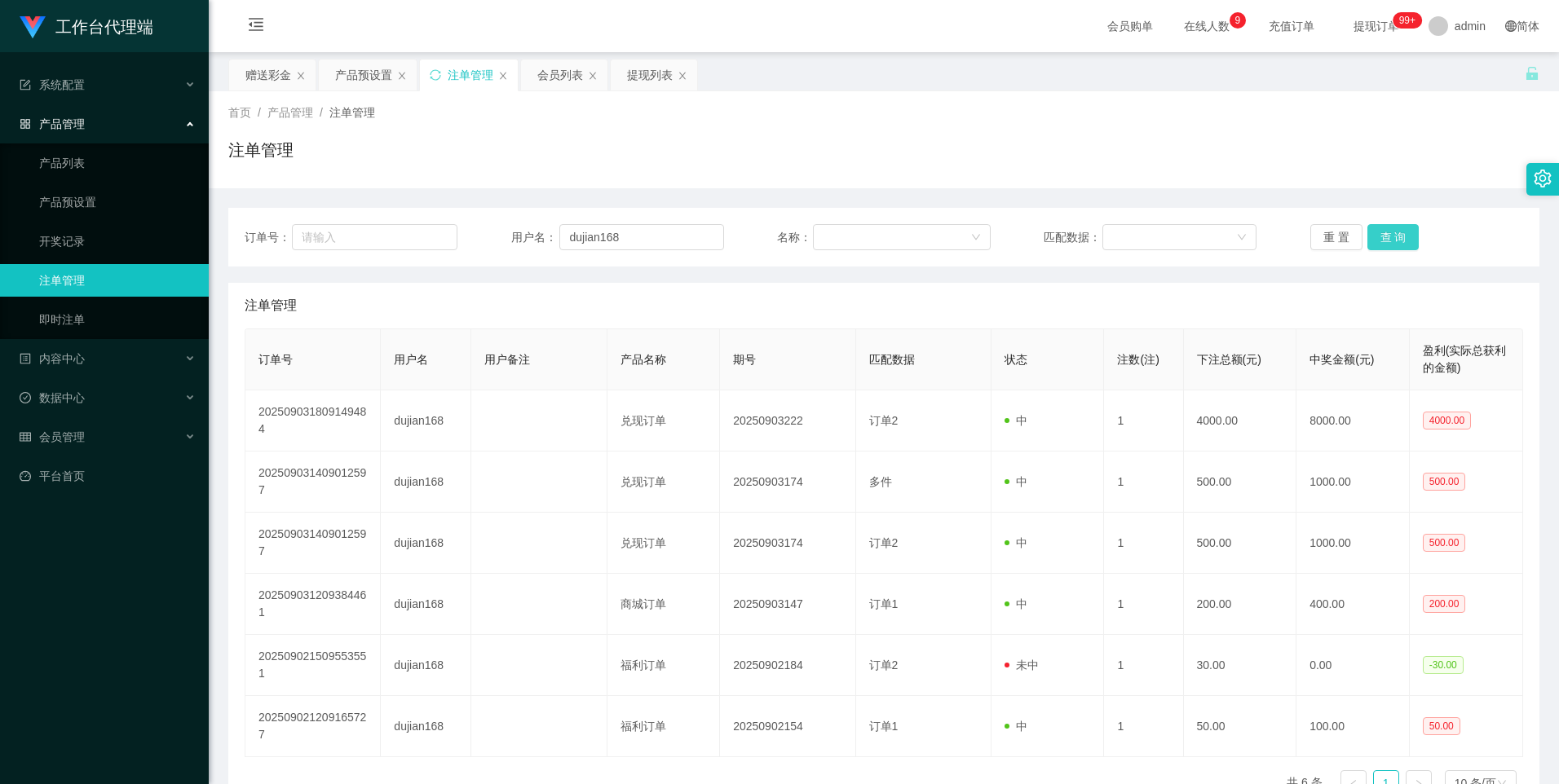
click at [1387, 240] on button "查 询" at bounding box center [1393, 238] width 52 height 26
click at [1380, 242] on button "查 询" at bounding box center [1393, 238] width 52 height 26
click at [1387, 242] on button "查 询" at bounding box center [1393, 238] width 52 height 26
click at [1388, 236] on button "查 询" at bounding box center [1393, 238] width 52 height 26
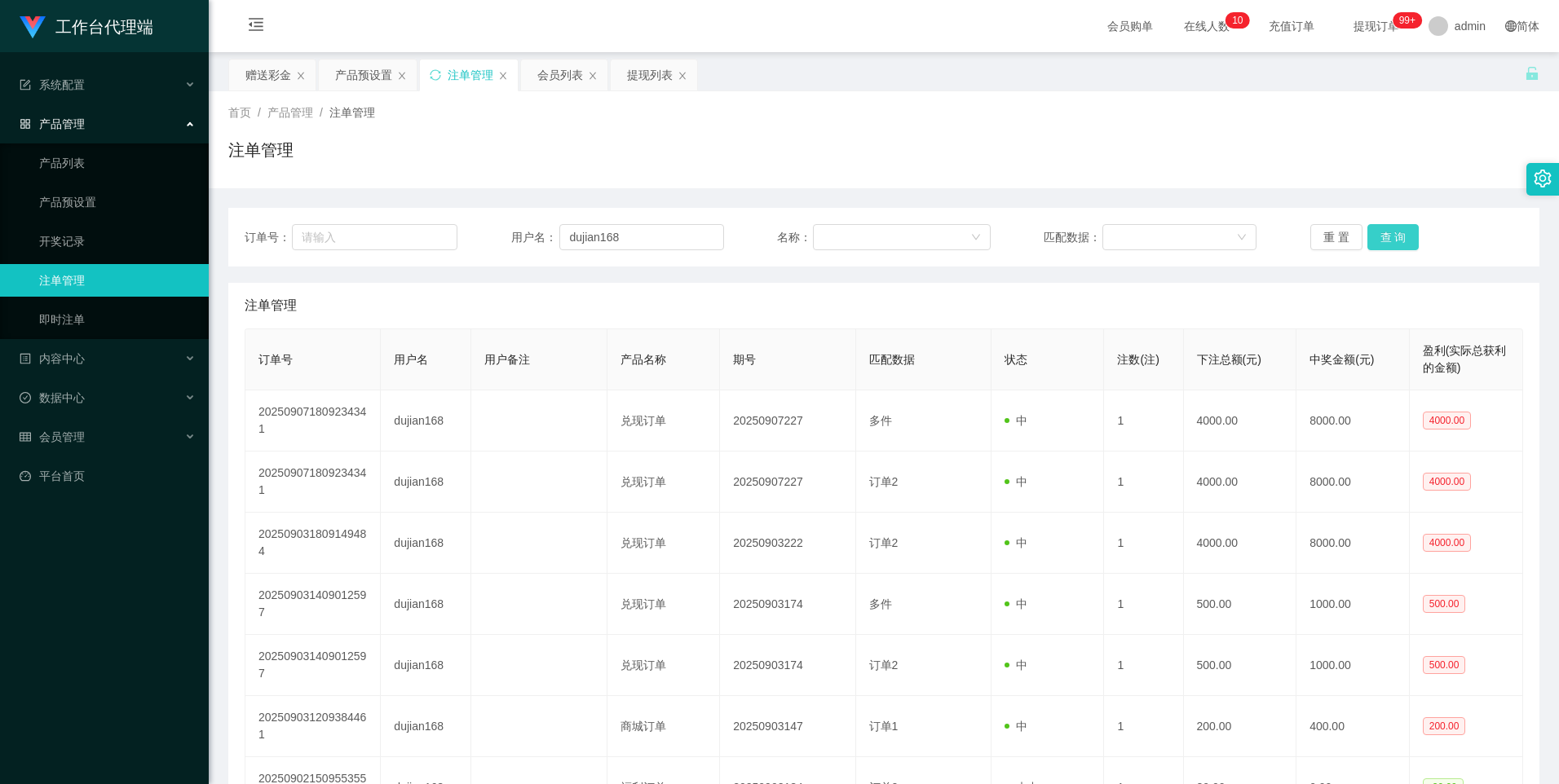
click at [1399, 238] on button "查 询" at bounding box center [1393, 238] width 52 height 26
click at [352, 66] on div "产品预设置" at bounding box center [364, 75] width 57 height 31
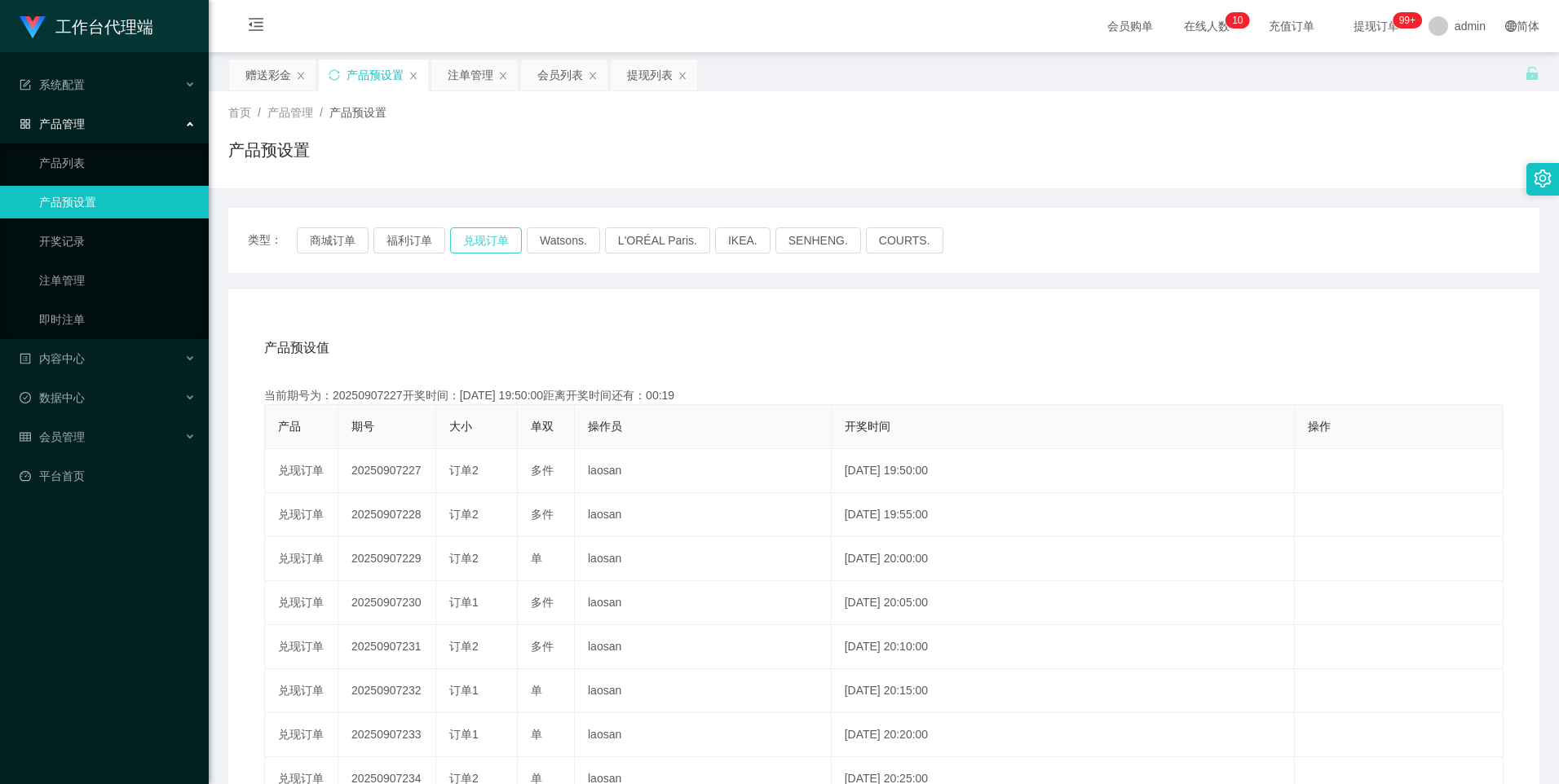
click at [475, 237] on button "兑现订单" at bounding box center [486, 241] width 72 height 26
click at [488, 237] on button "兑现订单" at bounding box center [486, 241] width 72 height 26
click at [478, 241] on button "兑现订单" at bounding box center [486, 241] width 72 height 26
click at [468, 78] on div "注单管理" at bounding box center [470, 75] width 46 height 31
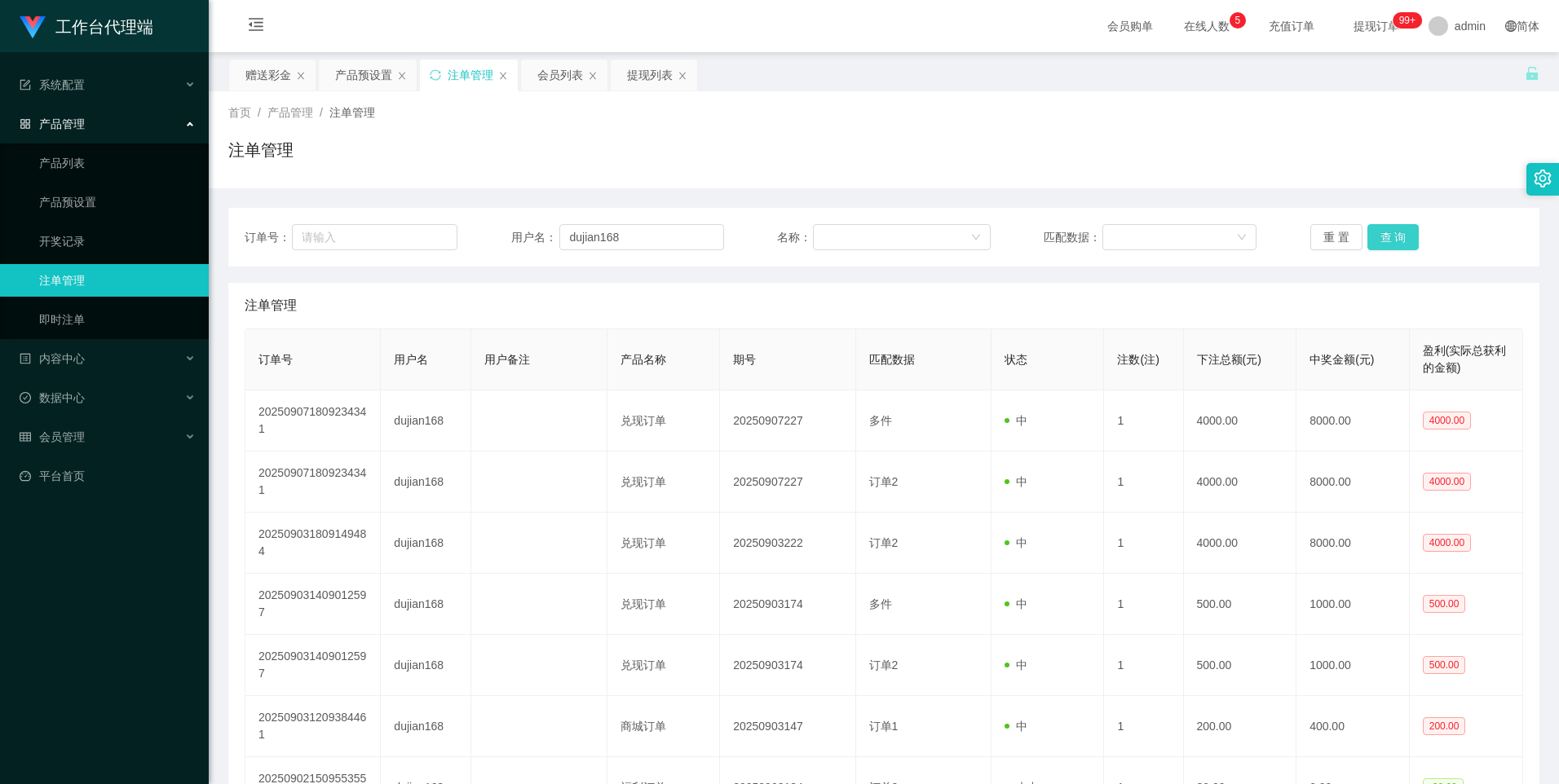
click at [1380, 232] on button "查 询" at bounding box center [1393, 238] width 52 height 26
click at [1396, 235] on button "查 询" at bounding box center [1393, 238] width 52 height 26
click at [1390, 243] on button "查 询" at bounding box center [1393, 238] width 52 height 26
click at [1388, 233] on button "查 询" at bounding box center [1393, 238] width 52 height 26
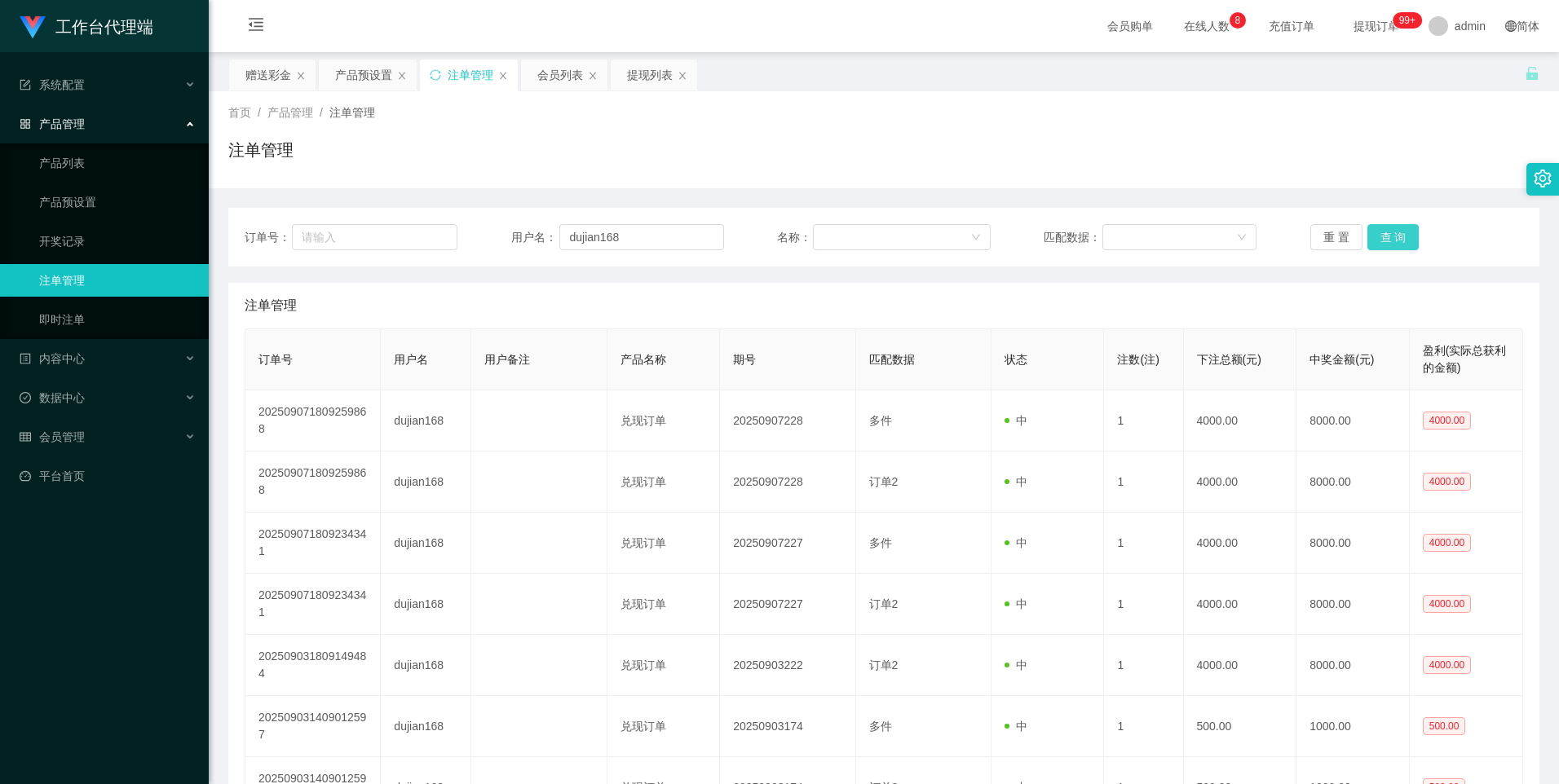
click at [1388, 233] on button "查 询" at bounding box center [1393, 238] width 52 height 26
click at [1386, 238] on button "查 询" at bounding box center [1393, 238] width 52 height 26
drag, startPoint x: 1376, startPoint y: 238, endPoint x: 1342, endPoint y: 260, distance: 40.5
click at [1377, 238] on button "查 询" at bounding box center [1393, 238] width 52 height 26
click at [1367, 234] on button "查 询" at bounding box center [1393, 238] width 52 height 26
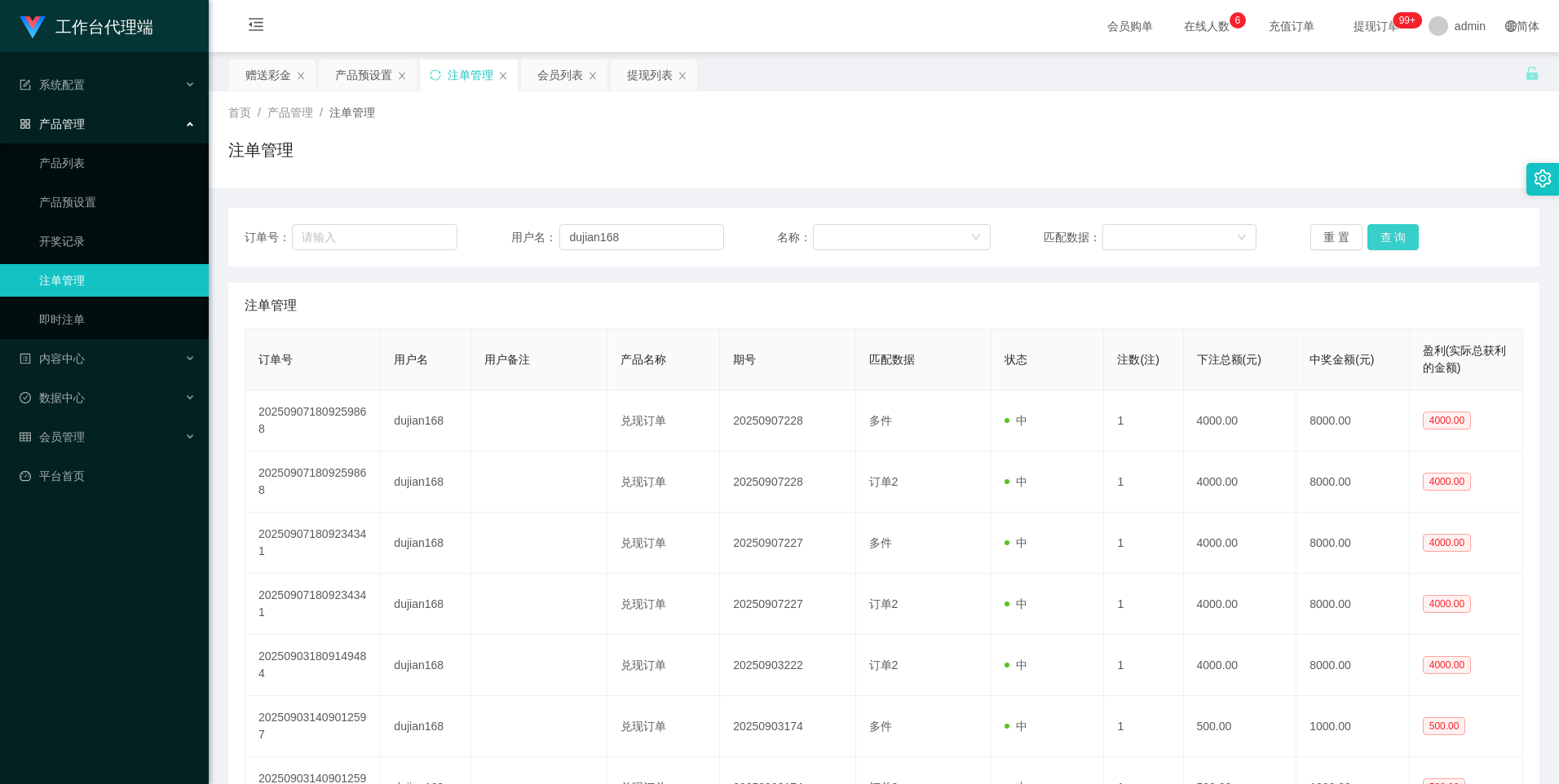
click at [1389, 242] on button "查 询" at bounding box center [1393, 238] width 52 height 26
